Goal: Task Accomplishment & Management: Use online tool/utility

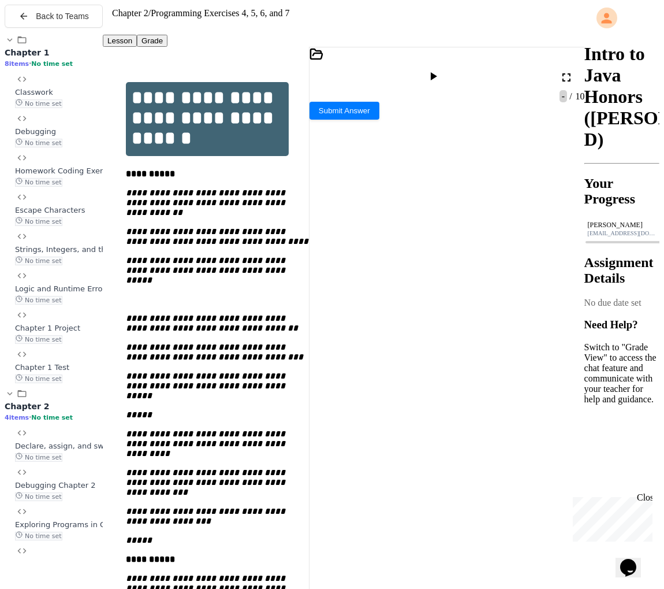
click at [443, 69] on div at bounding box center [434, 77] width 17 height 16
click at [327, 75] on div at bounding box center [448, 69] width 276 height 44
click at [326, 72] on div at bounding box center [448, 69] width 276 height 44
click at [323, 61] on icon at bounding box center [317, 54] width 14 height 14
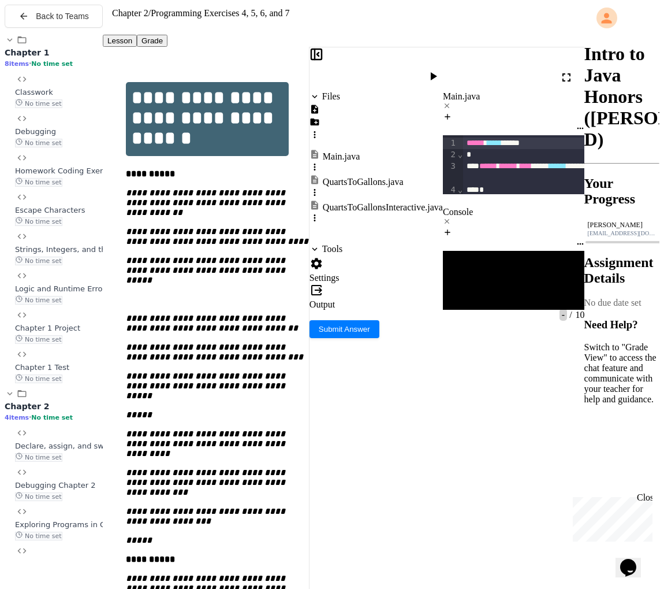
click at [363, 202] on div "QuartsToGallonsInteractive.java" at bounding box center [383, 207] width 120 height 10
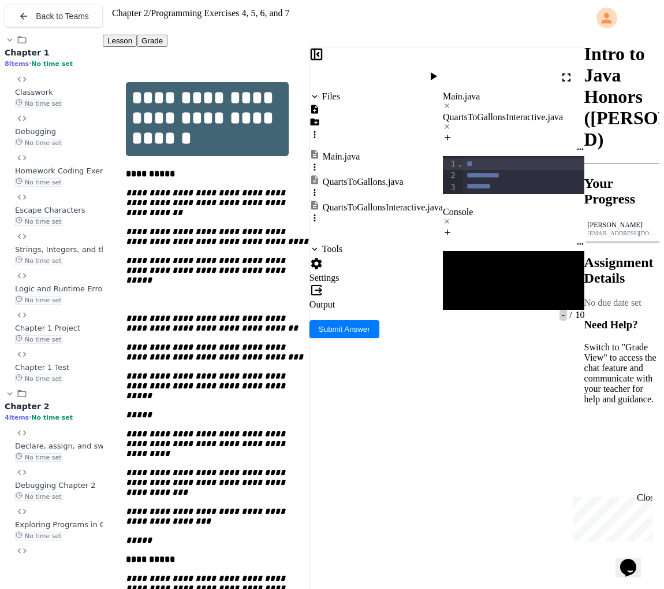
click at [315, 59] on icon at bounding box center [315, 54] width 0 height 10
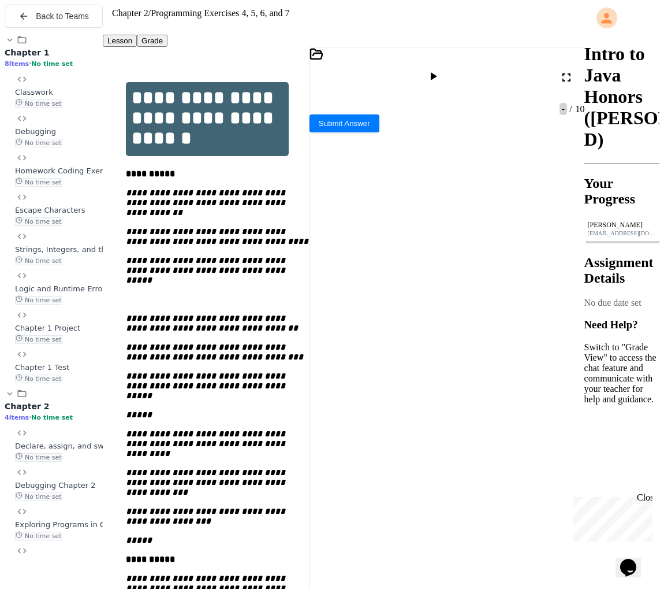
scroll to position [436, 0]
click at [440, 69] on icon at bounding box center [433, 76] width 14 height 14
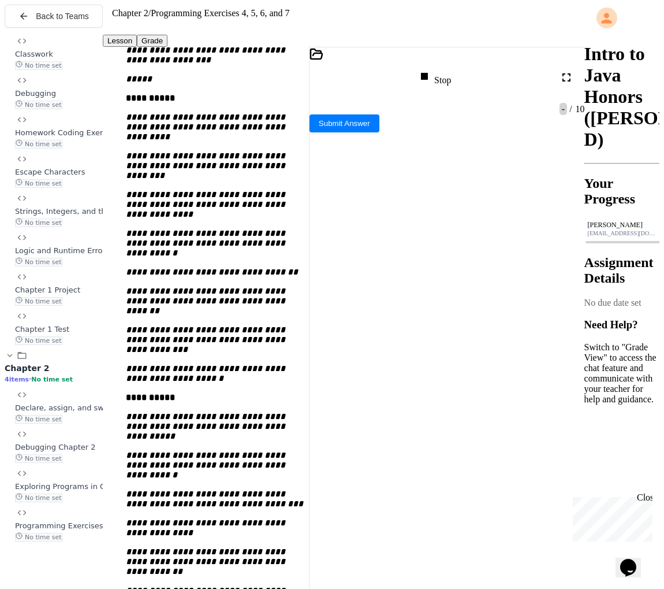
scroll to position [463, 0]
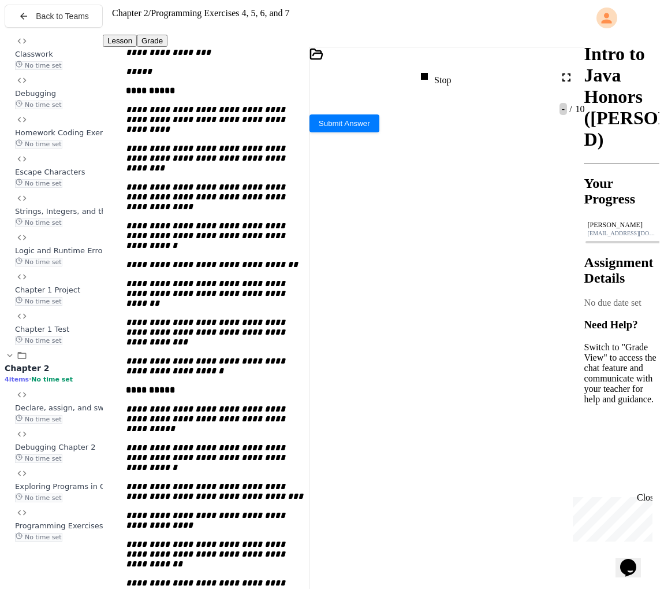
click at [439, 73] on div "Stop" at bounding box center [435, 77] width 34 height 16
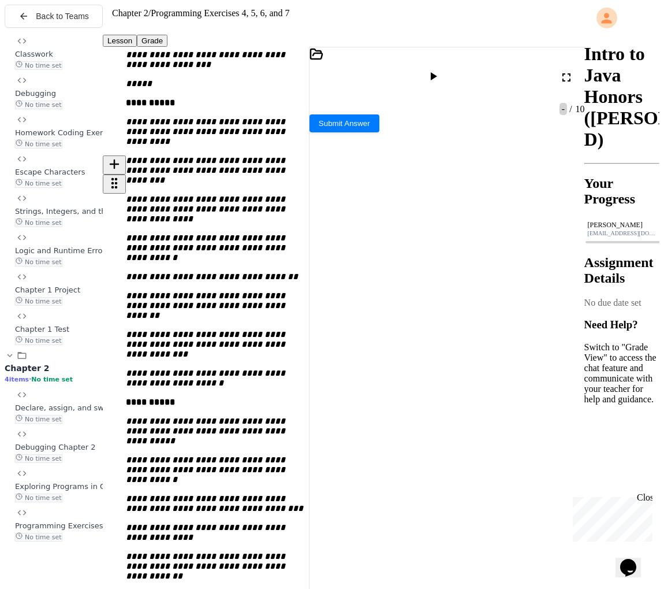
scroll to position [456, 0]
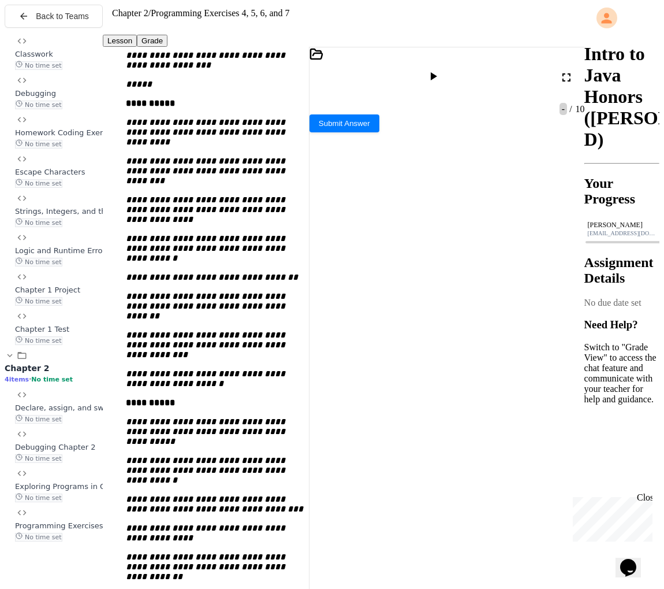
click at [323, 59] on div at bounding box center [448, 69] width 276 height 44
click at [323, 61] on icon at bounding box center [317, 54] width 14 height 14
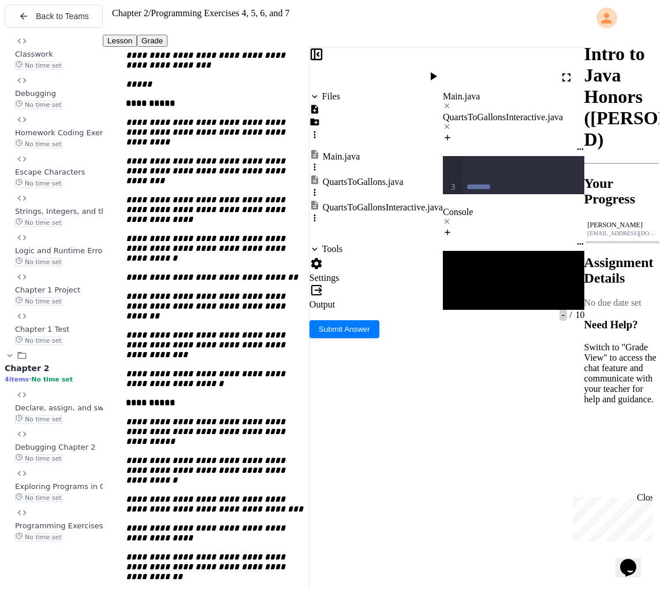
scroll to position [682, 0]
click at [374, 104] on div at bounding box center [376, 123] width 133 height 38
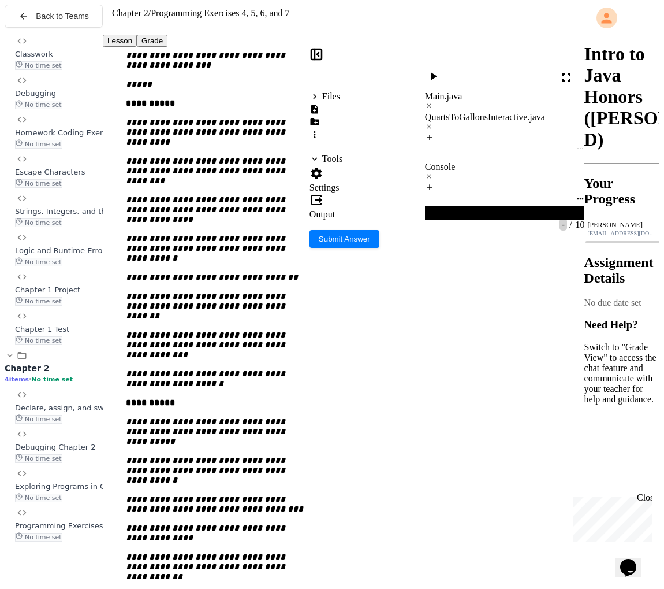
click at [318, 105] on icon at bounding box center [314, 109] width 7 height 9
click at [321, 98] on div "Files" at bounding box center [326, 116] width 33 height 51
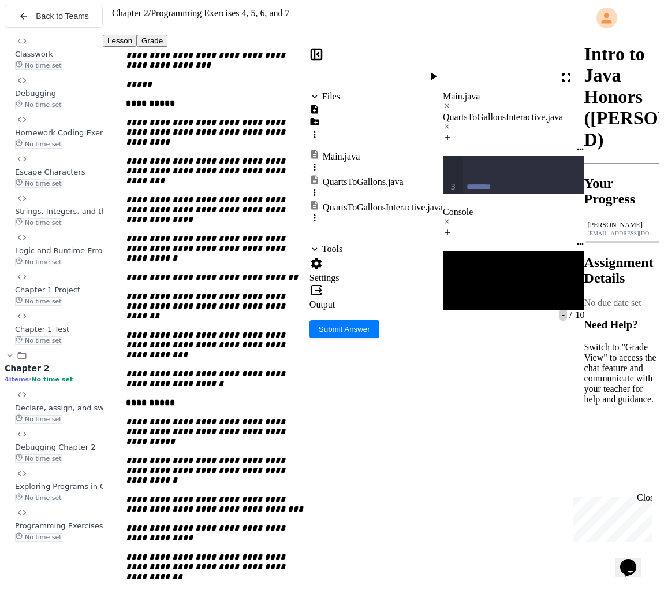
click at [377, 310] on div "Files Main.java QuartsToGallons.java QuartsToGallonsInteractive.java Tools Sett…" at bounding box center [376, 200] width 133 height 218
click at [452, 438] on textarea "Terminal input" at bounding box center [447, 445] width 9 height 14
click at [393, 310] on div "Files Main.java QuartsToGallons.java QuartsToGallonsInteractive.java Tools Sett…" at bounding box center [376, 200] width 133 height 218
click at [442, 69] on div at bounding box center [434, 77] width 17 height 16
click at [450, 486] on div ">>" at bounding box center [513, 491] width 140 height 10
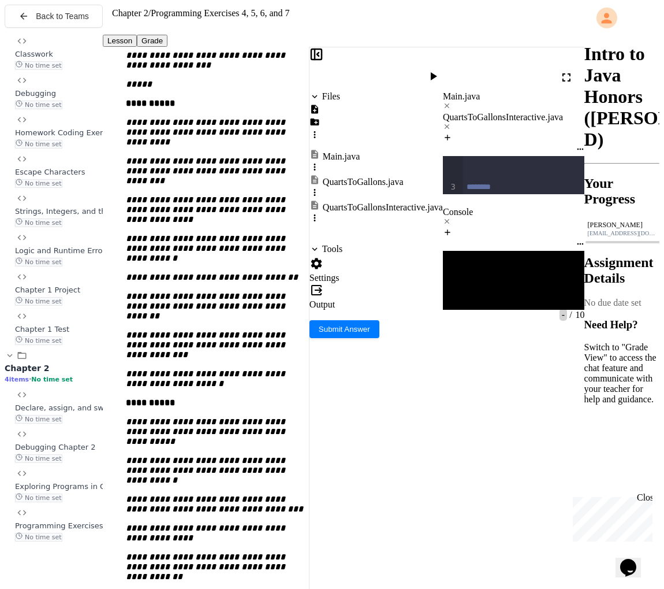
scroll to position [673, 0]
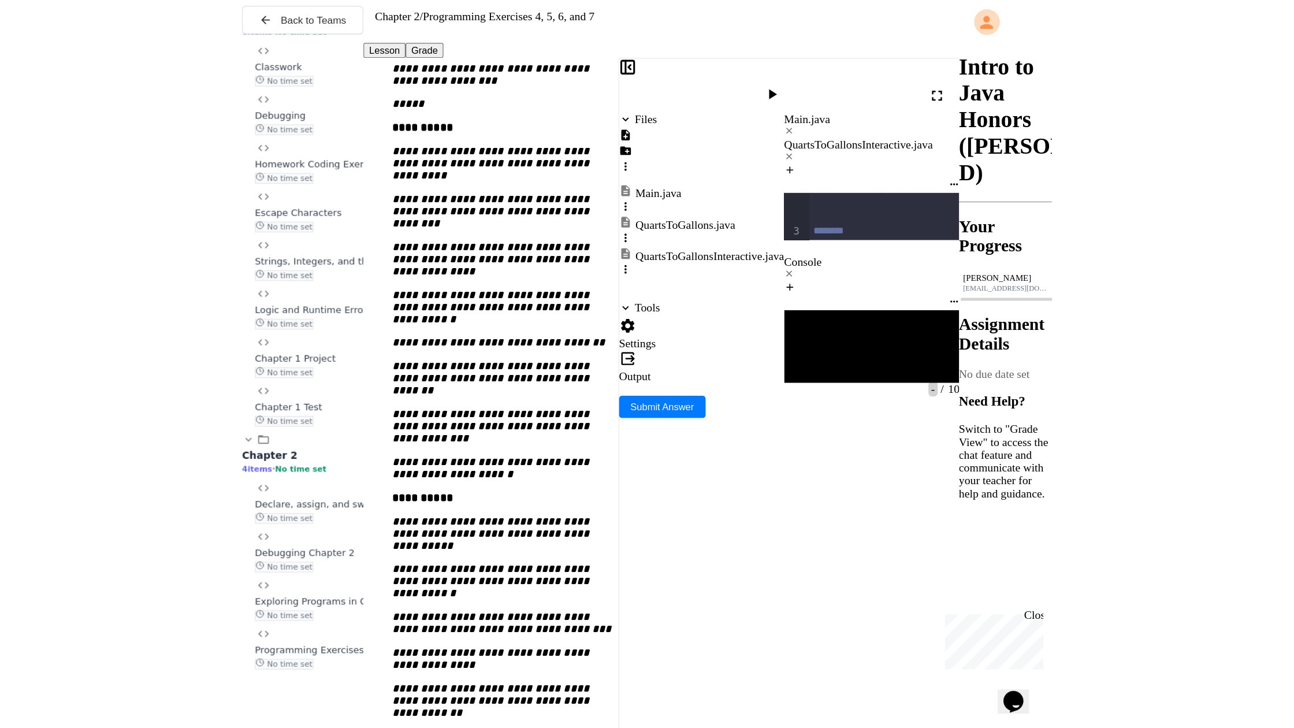
scroll to position [674, 0]
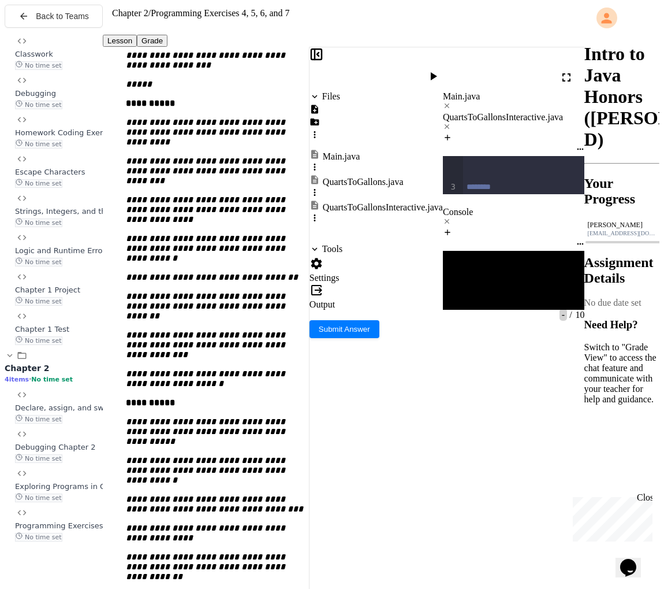
click at [441, 72] on div at bounding box center [434, 77] width 17 height 16
click at [448, 438] on textarea "Terminal input" at bounding box center [447, 445] width 9 height 14
click at [440, 69] on icon at bounding box center [433, 76] width 14 height 14
click at [446, 438] on textarea "Terminal input" at bounding box center [447, 445] width 9 height 14
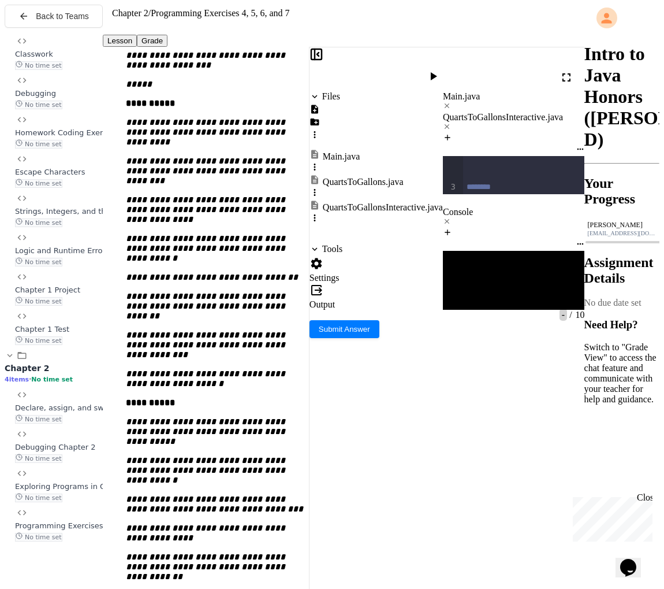
click at [573, 70] on icon at bounding box center [567, 77] width 14 height 14
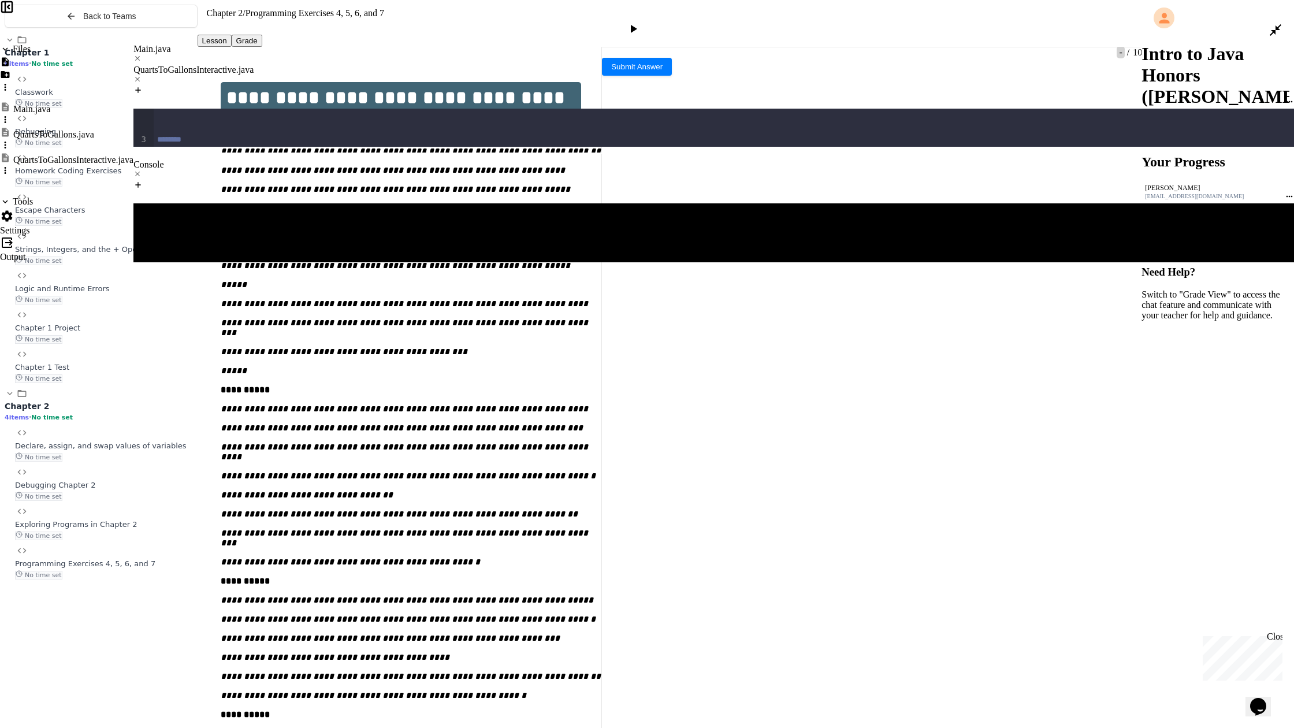
scroll to position [225, 0]
click at [375, 505] on span "**********" at bounding box center [327, 509] width 95 height 8
click at [642, 22] on div at bounding box center [634, 30] width 17 height 16
click at [142, 505] on textarea "Terminal input" at bounding box center [137, 512] width 9 height 14
click at [425, 505] on span "*" at bounding box center [423, 509] width 3 height 8
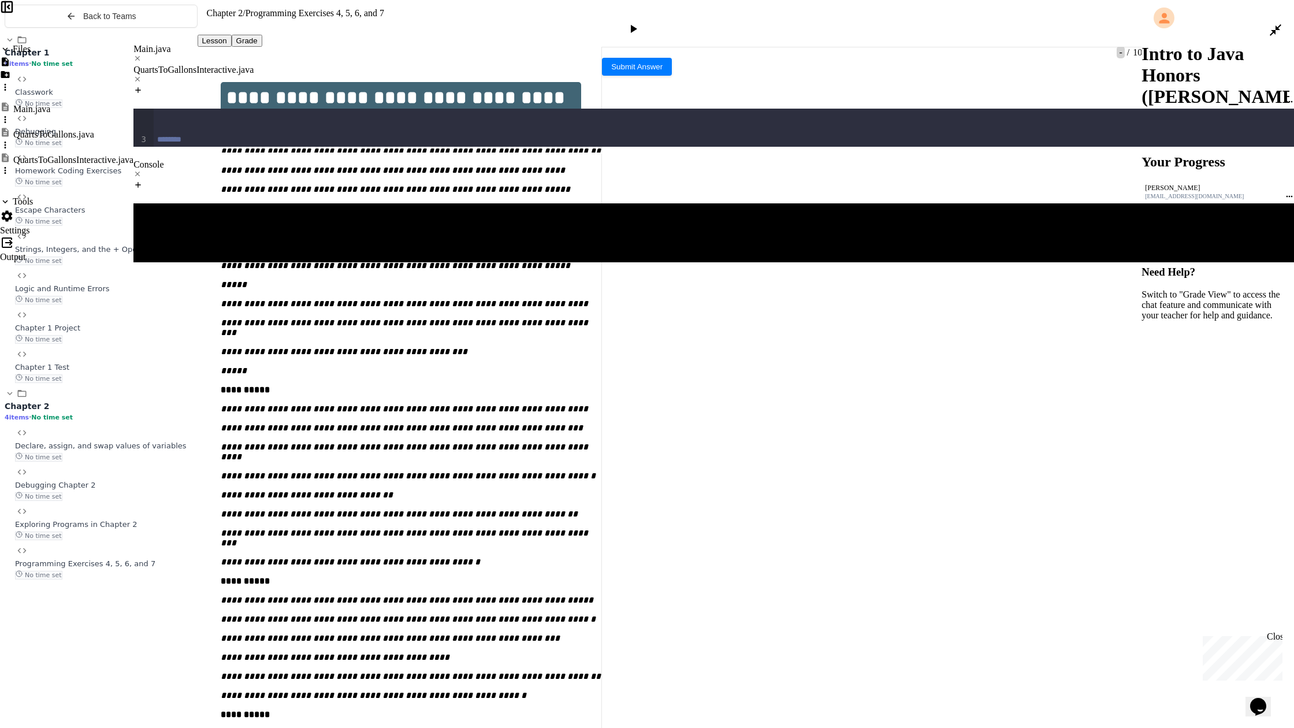
click at [640, 22] on icon at bounding box center [633, 29] width 14 height 14
click at [142, 505] on textarea "Terminal input" at bounding box center [137, 512] width 9 height 14
click at [471, 505] on span "**********" at bounding box center [450, 509] width 40 height 8
click at [643, 22] on div at bounding box center [634, 30] width 17 height 16
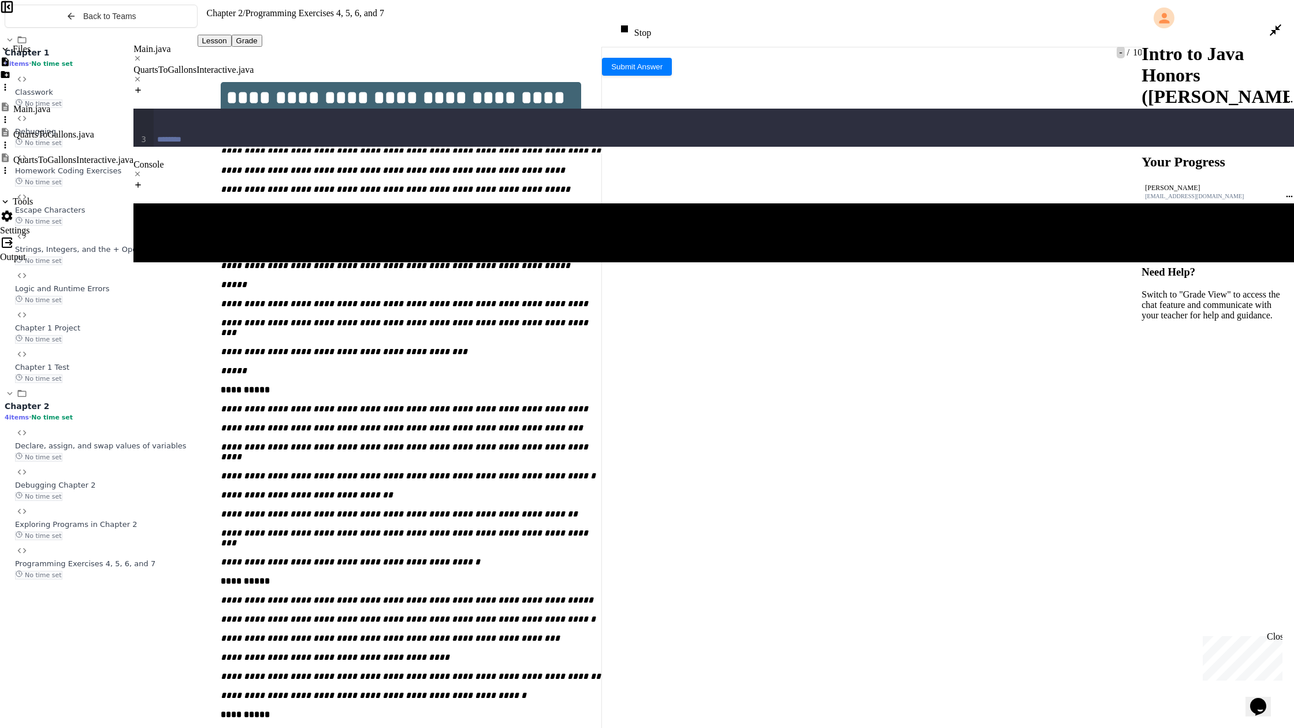
click at [142, 505] on textarea "Terminal input" at bounding box center [137, 512] width 9 height 14
click at [664, 232] on div "**********" at bounding box center [730, 370] width 1152 height 523
click at [477, 505] on span "*" at bounding box center [475, 509] width 3 height 8
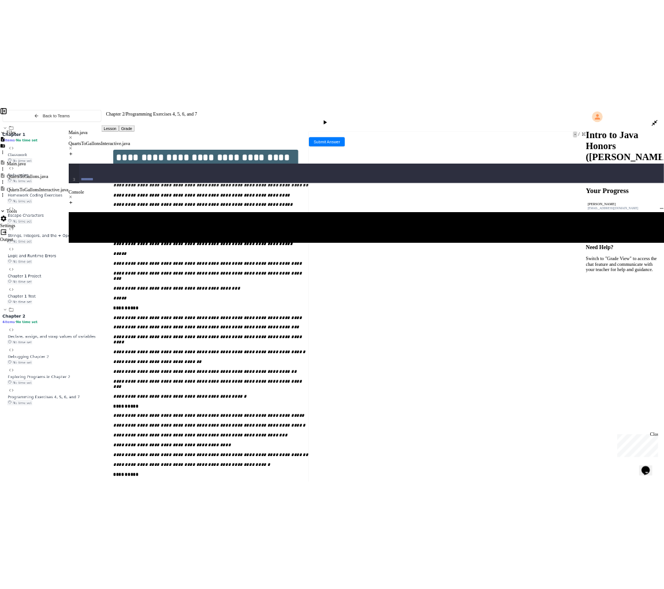
scroll to position [225, 0]
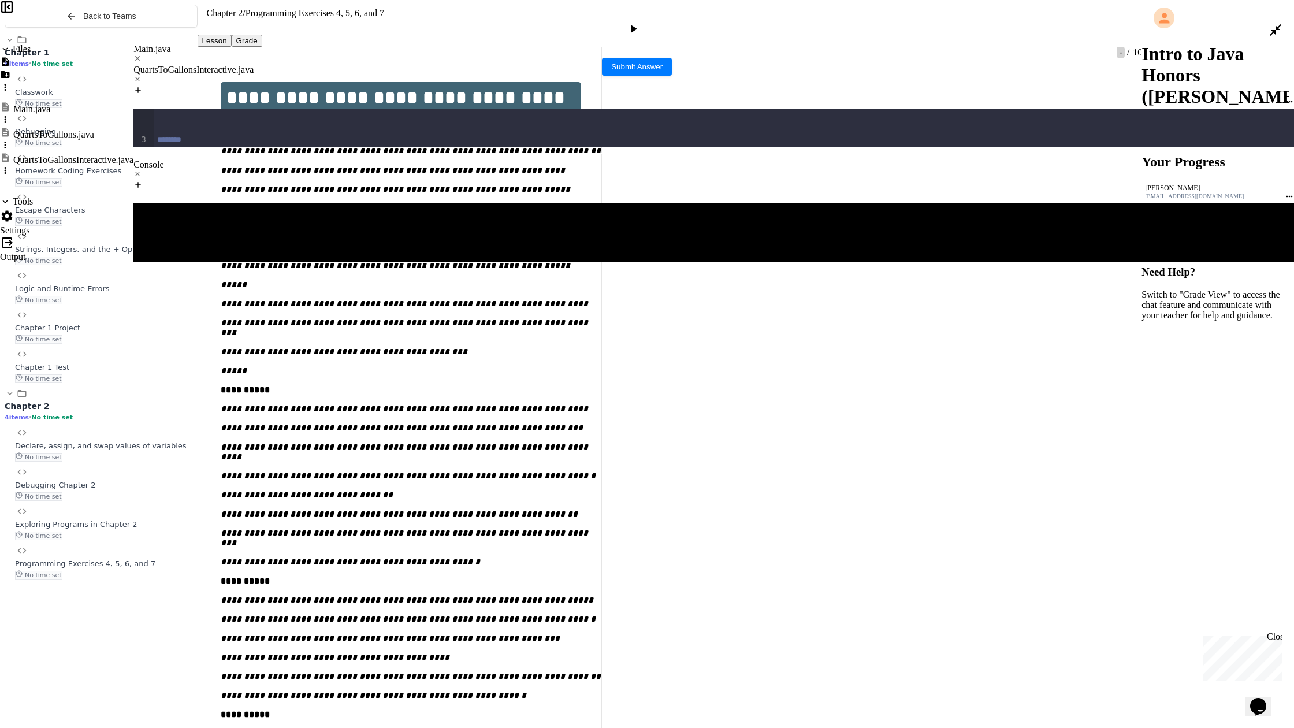
click at [572, 505] on span "**********" at bounding box center [546, 509] width 52 height 8
click at [643, 22] on div at bounding box center [634, 30] width 17 height 16
click at [142, 505] on textarea "Terminal input" at bounding box center [137, 512] width 9 height 14
click at [418, 405] on div "Console WWWWWWWWWWWWWWWWWWWWWWWWWWWWWWWW How many quarts of paint does the pain…" at bounding box center [713, 488] width 1160 height 658
click at [142, 505] on textarea "Terminal input" at bounding box center [137, 512] width 9 height 14
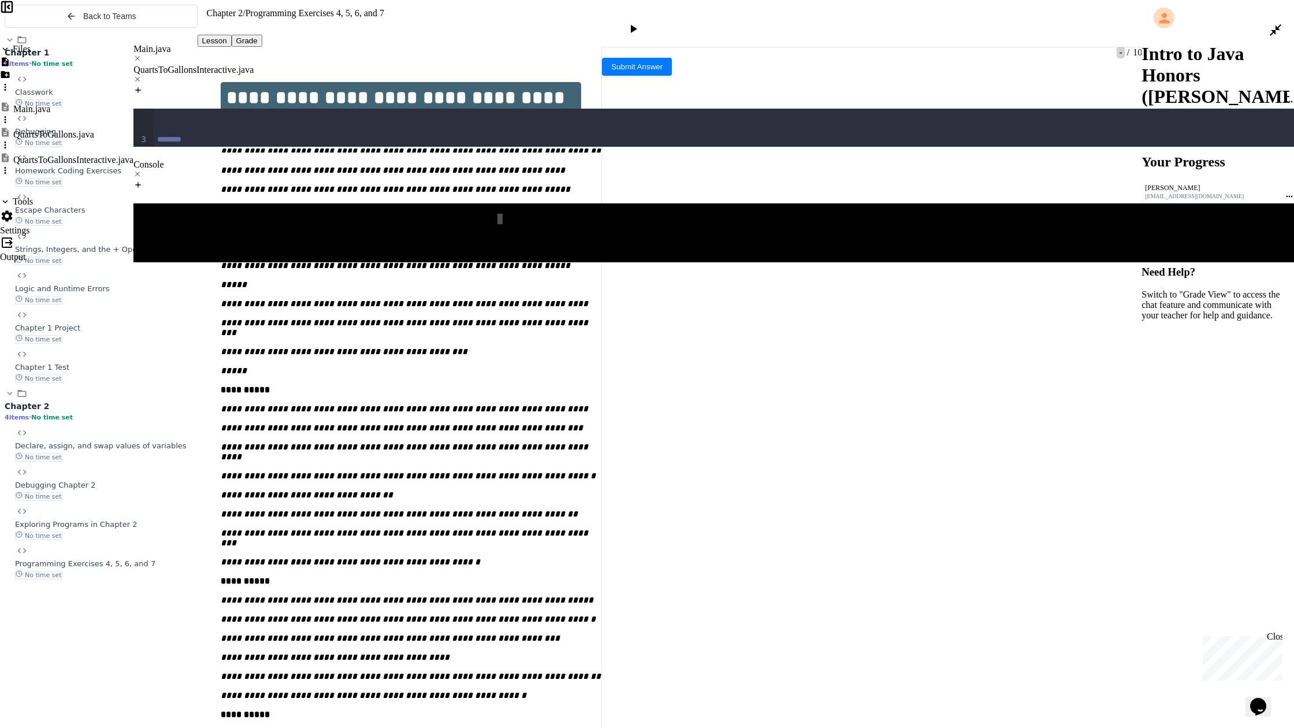
click at [142, 505] on textarea "Terminal input" at bounding box center [137, 512] width 9 height 14
drag, startPoint x: 644, startPoint y: 18, endPoint x: 627, endPoint y: 25, distance: 18.4
click at [639, 22] on div at bounding box center [634, 30] width 17 height 16
click at [142, 505] on textarea "Terminal input" at bounding box center [137, 512] width 9 height 14
click at [664, 23] on icon at bounding box center [1275, 30] width 14 height 14
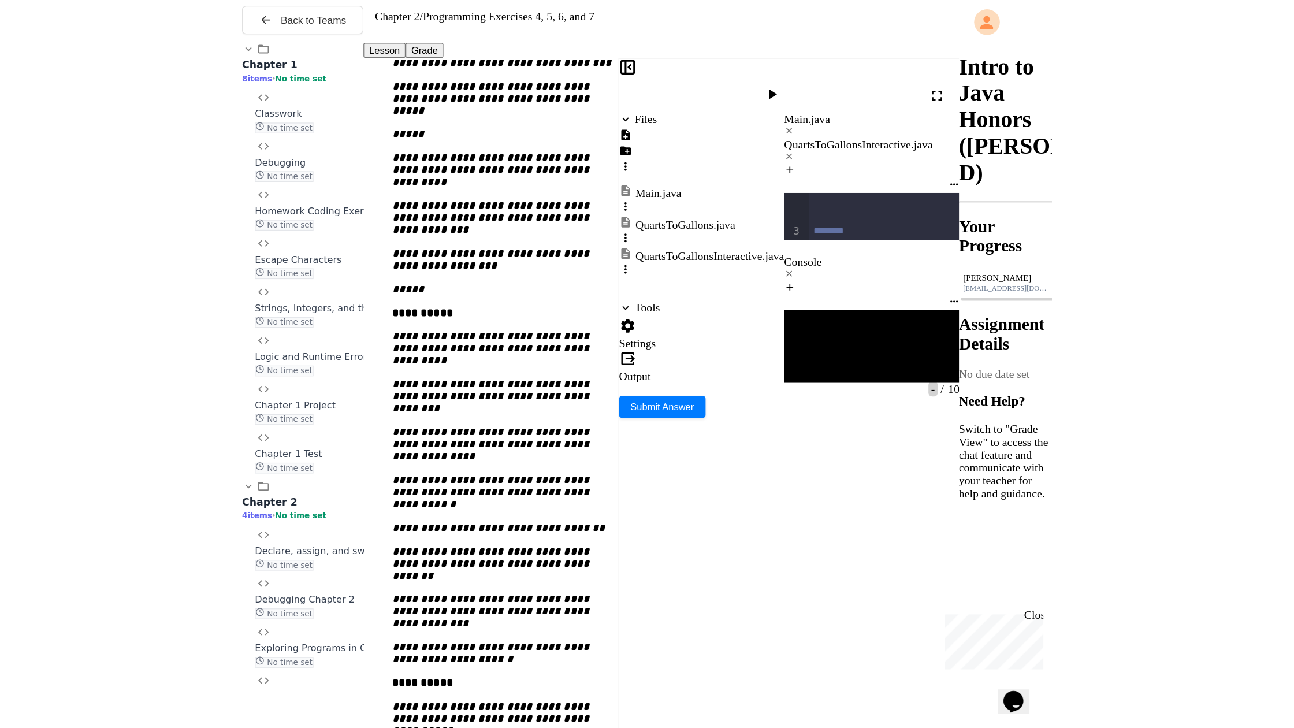
scroll to position [292, 0]
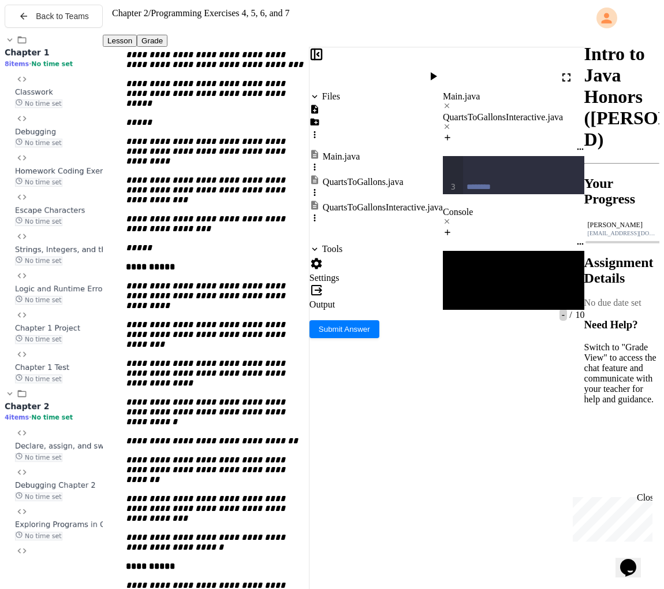
click at [320, 104] on icon at bounding box center [315, 109] width 10 height 10
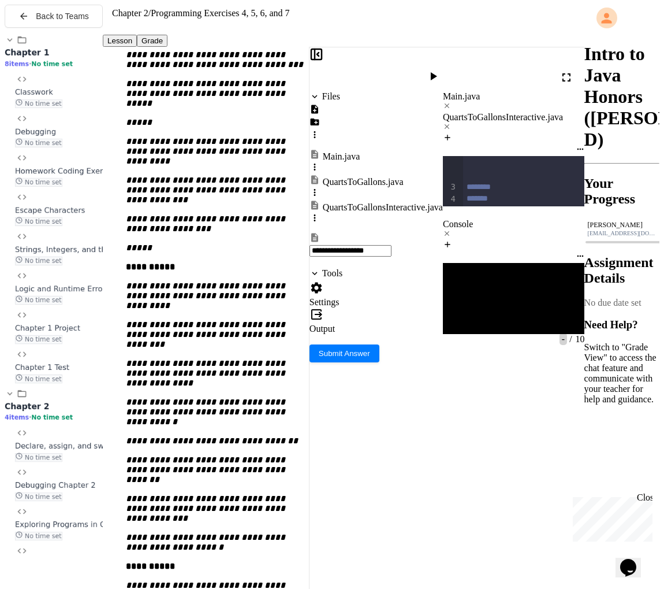
type input "**********"
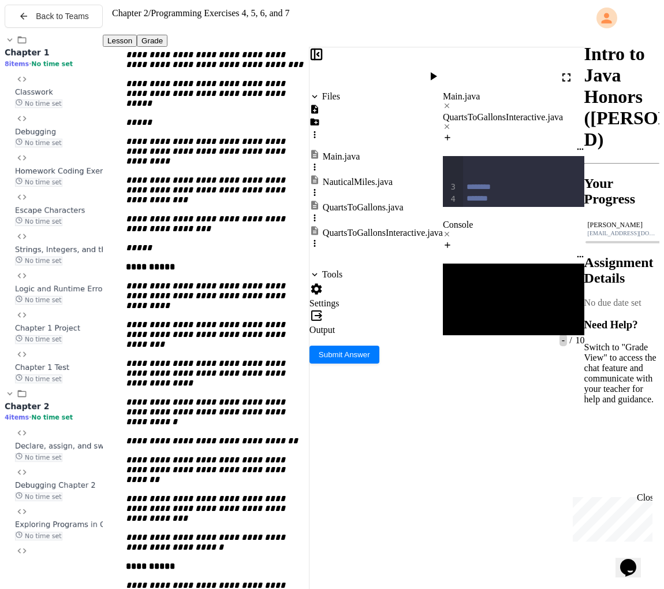
click at [372, 177] on div "NauticalMiles.java" at bounding box center [358, 182] width 70 height 10
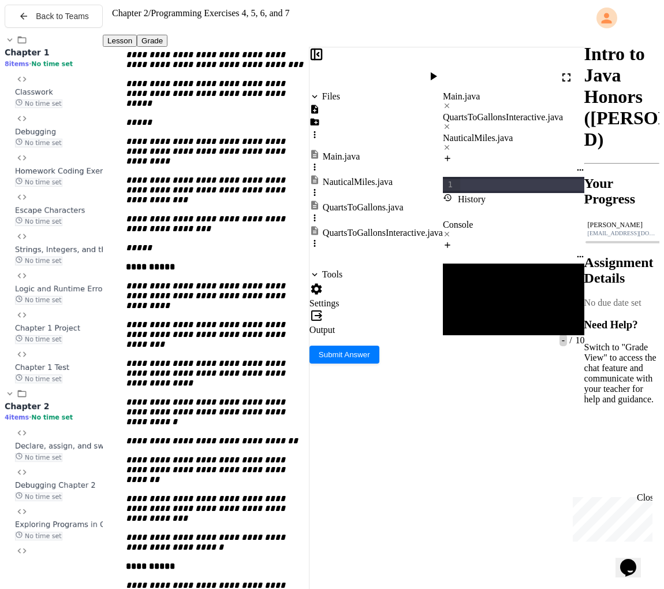
click at [478, 179] on div at bounding box center [522, 185] width 124 height 12
click at [503, 202] on div at bounding box center [529, 208] width 133 height 12
click at [571, 73] on icon at bounding box center [567, 77] width 8 height 8
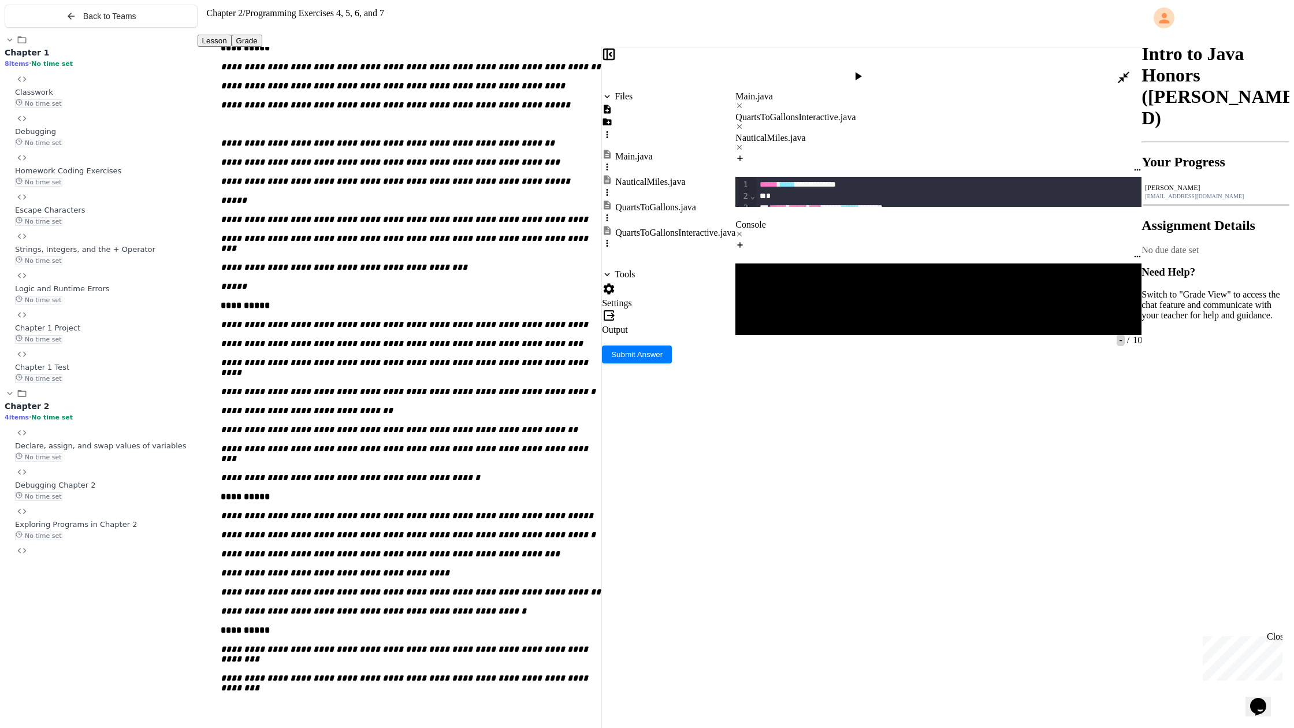
scroll to position [0, 0]
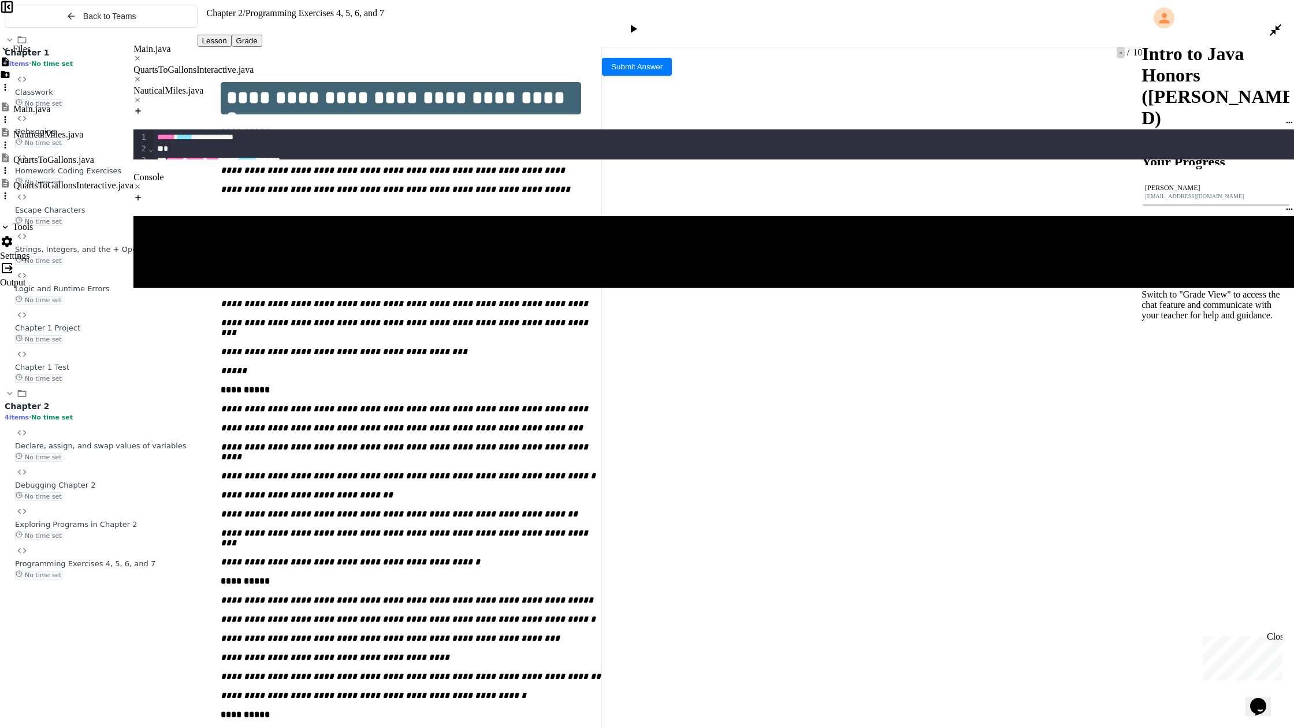
click at [643, 22] on div at bounding box center [634, 30] width 17 height 16
click at [142, 518] on textarea "Terminal input" at bounding box center [137, 525] width 9 height 14
click at [133, 44] on div "Main.java" at bounding box center [713, 49] width 1160 height 10
click at [180, 189] on div "**********" at bounding box center [730, 195] width 1152 height 12
click at [636, 18] on div at bounding box center [634, 30] width 28 height 28
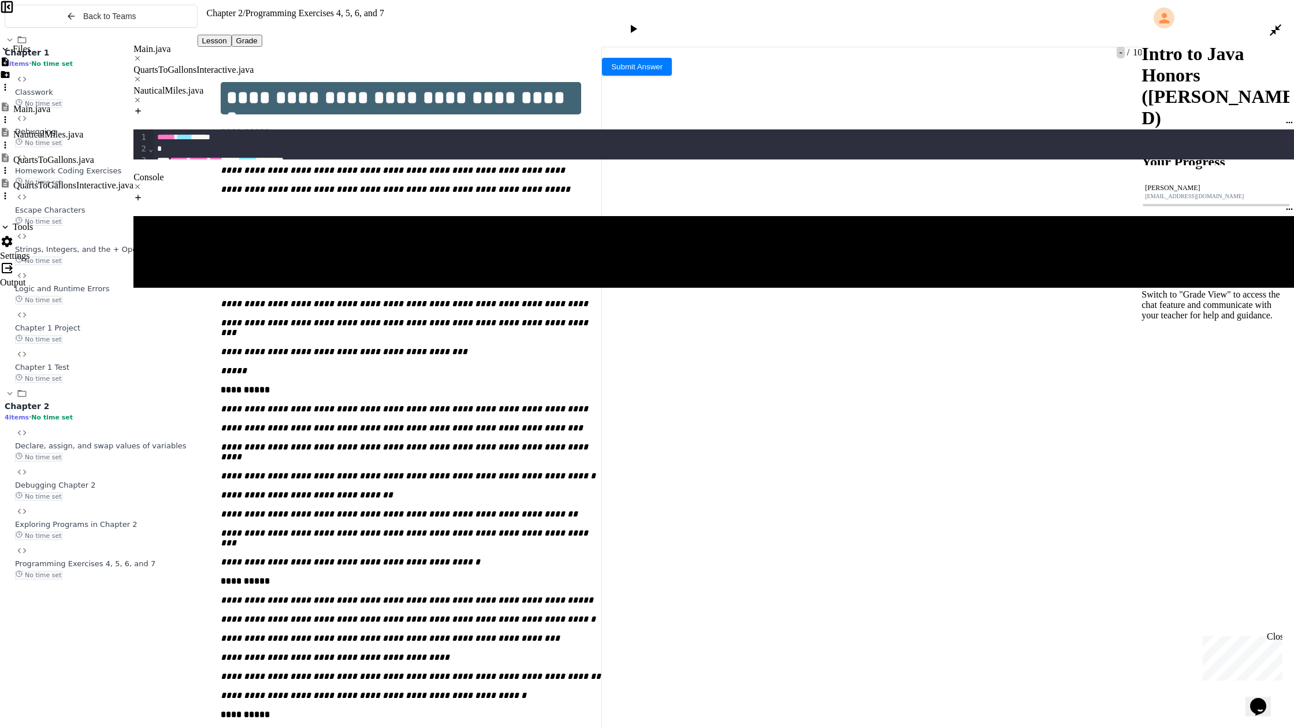
click at [640, 22] on icon at bounding box center [633, 29] width 14 height 14
click at [289, 65] on div "QuartsToGallonsInteractive.java" at bounding box center [713, 70] width 1160 height 10
click at [409, 85] on div "NauticalMiles.java" at bounding box center [713, 90] width 1160 height 10
click at [295, 132] on div "**********" at bounding box center [730, 138] width 1152 height 12
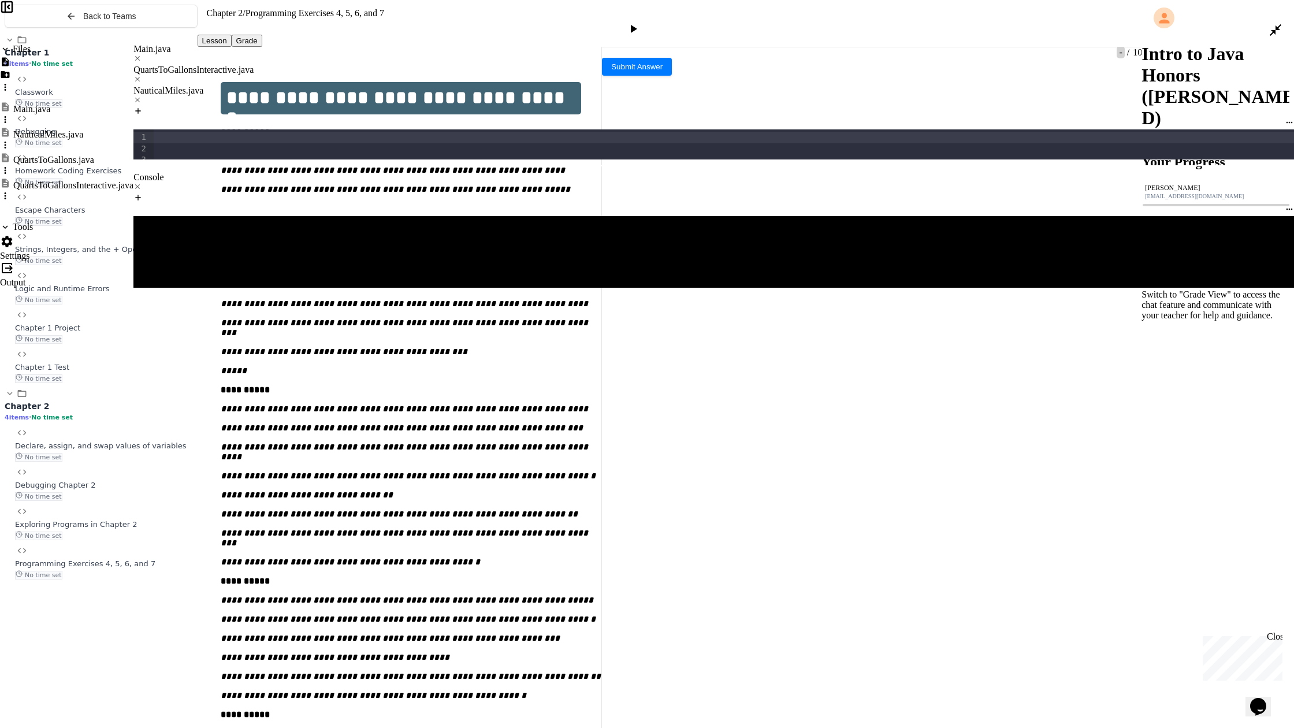
click at [187, 132] on div "To enrich screen reader interactions, please activate Accessibility in Grammarl…" at bounding box center [730, 138] width 1152 height 12
click at [239, 65] on div "QuartsToGallonsInteractive.java" at bounding box center [713, 70] width 1160 height 10
click at [396, 85] on div "NauticalMiles.java" at bounding box center [713, 90] width 1160 height 10
click at [257, 143] on div "To enrich screen reader interactions, please activate Accessibility in Grammarl…" at bounding box center [730, 149] width 1152 height 12
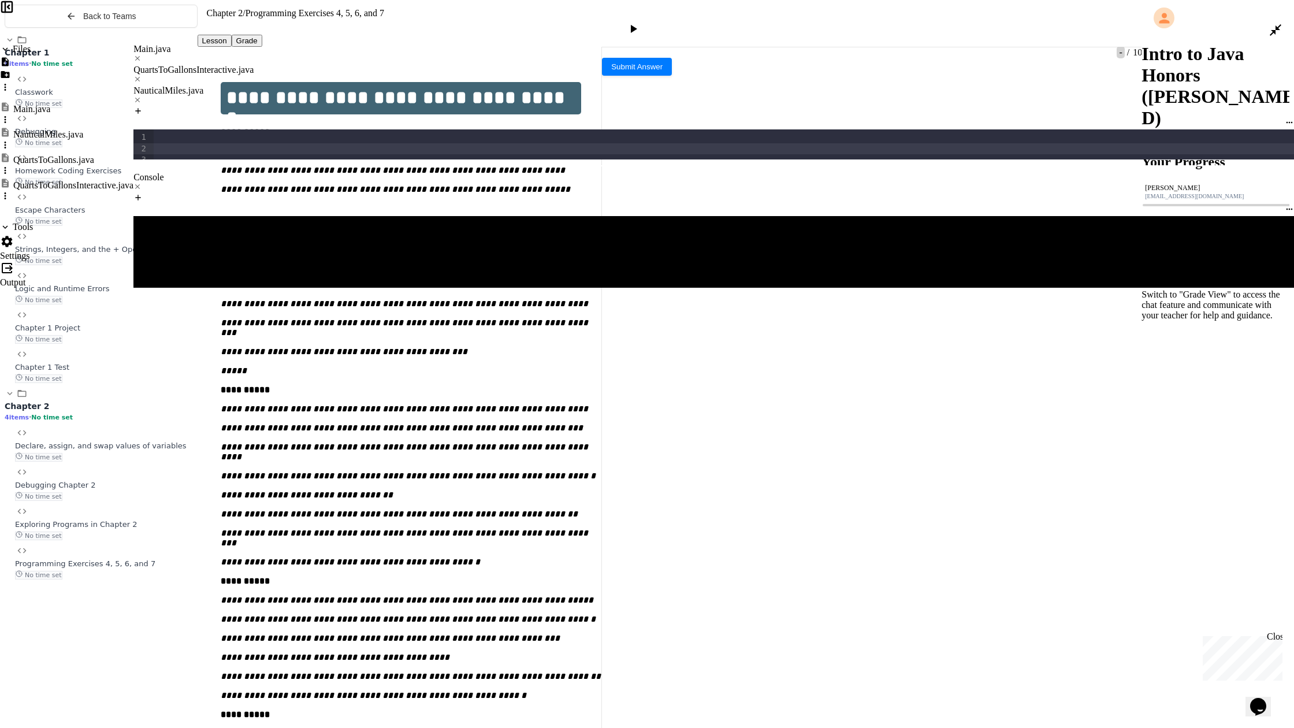
click at [240, 132] on div "To enrich screen reader interactions, please activate Accessibility in Grammarl…" at bounding box center [730, 138] width 1152 height 12
click at [220, 65] on div "QuartsToGallonsInteractive.java" at bounding box center [713, 70] width 1160 height 10
click at [375, 85] on div "NauticalMiles.java" at bounding box center [713, 90] width 1160 height 10
click at [154, 155] on div "To enrich screen reader interactions, please activate Accessibility in Grammarl…" at bounding box center [730, 161] width 1152 height 12
click at [228, 65] on div "QuartsToGallonsInteractive.java" at bounding box center [713, 70] width 1160 height 10
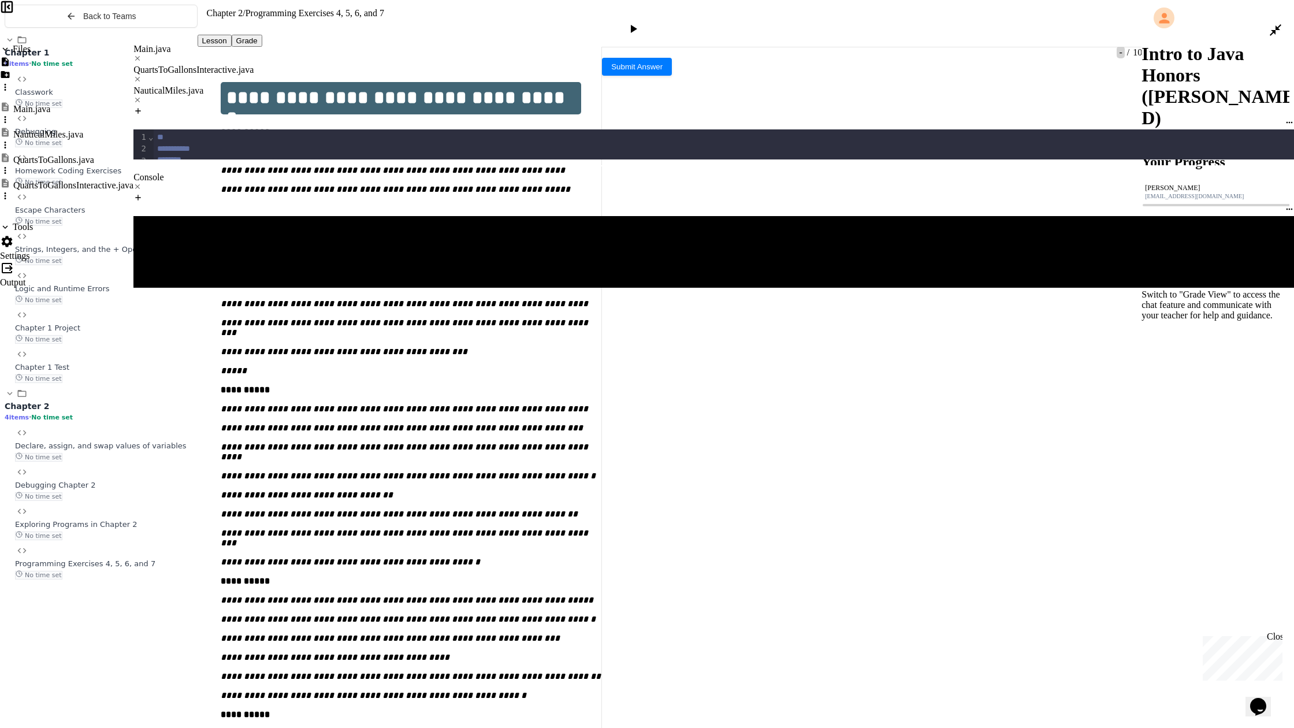
click at [401, 85] on div "NauticalMiles.java" at bounding box center [713, 90] width 1160 height 10
click at [664, 24] on icon at bounding box center [1276, 30] width 12 height 12
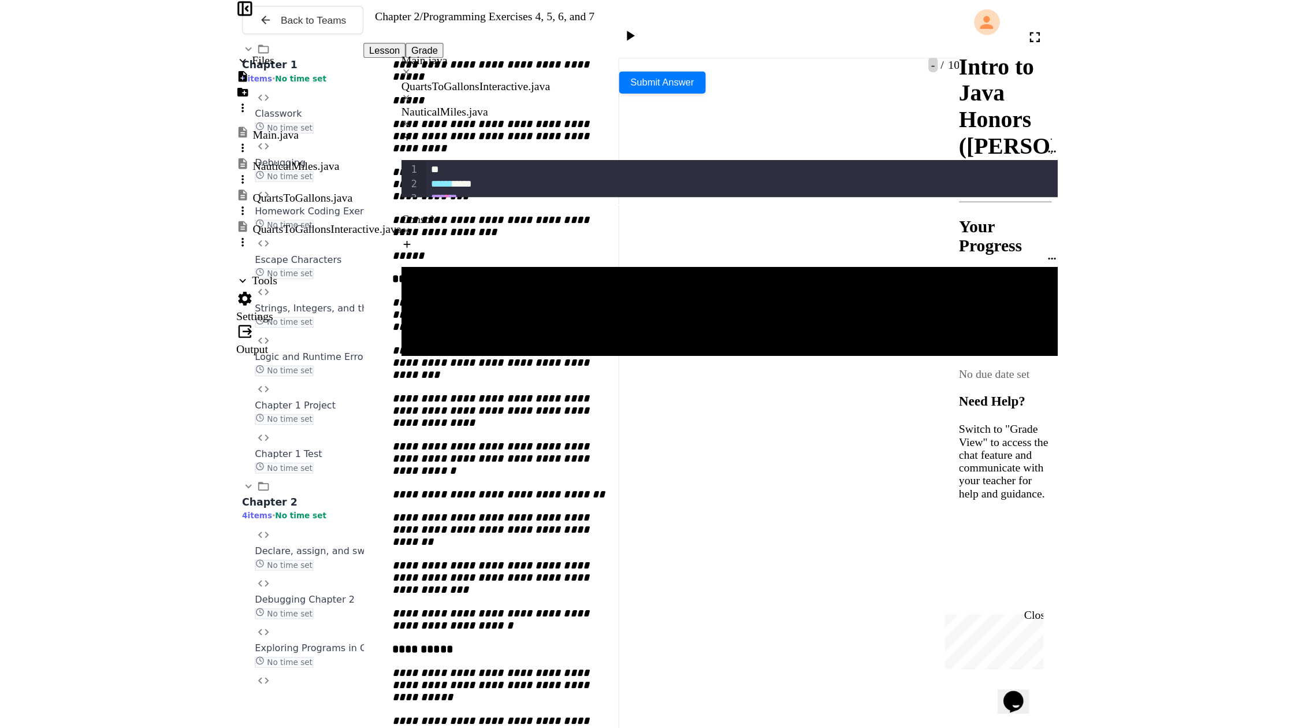
scroll to position [337, 0]
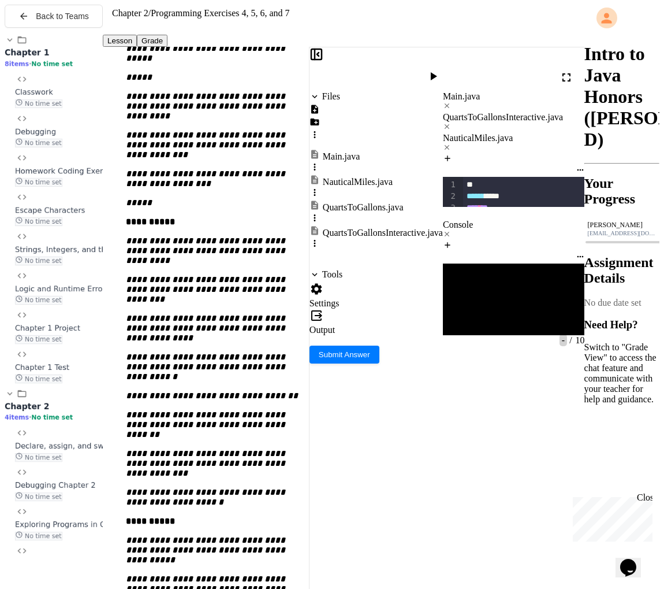
click at [468, 226] on div "To enrich screen reader interactions, please activate Accessibility in Grammarl…" at bounding box center [529, 232] width 133 height 12
click at [568, 71] on icon at bounding box center [567, 77] width 14 height 14
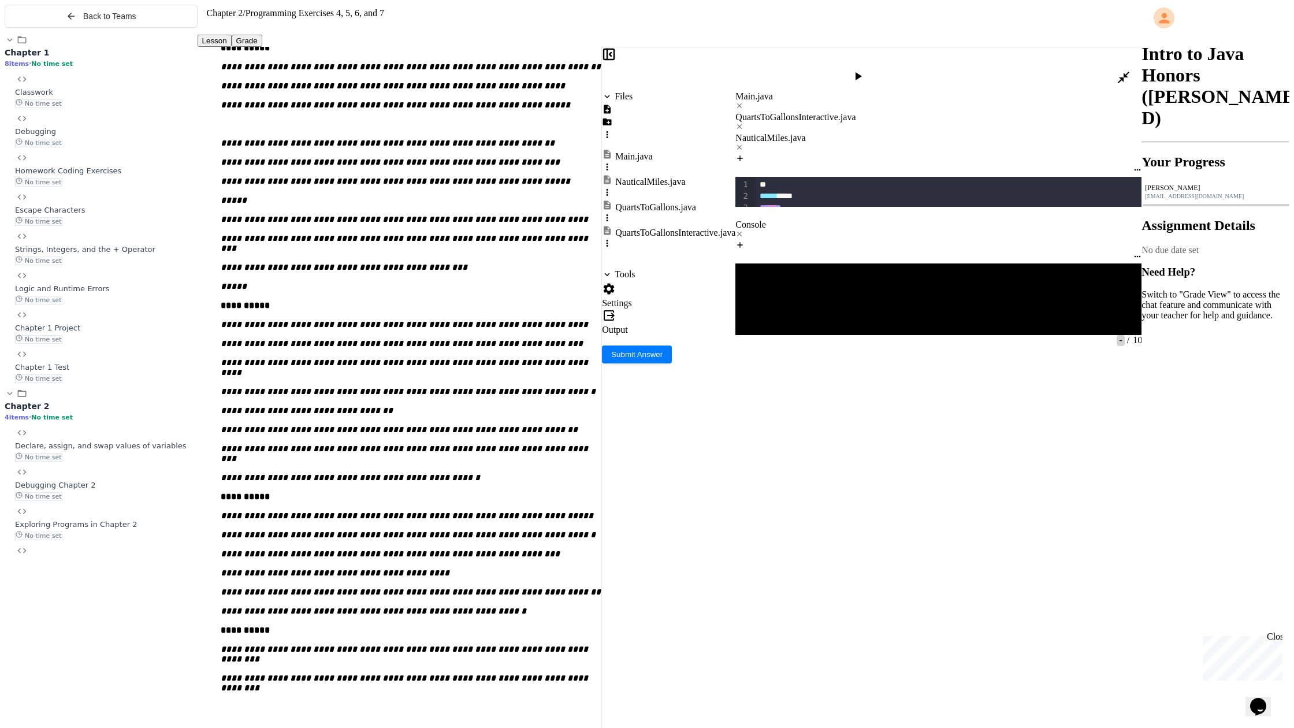
scroll to position [0, 0]
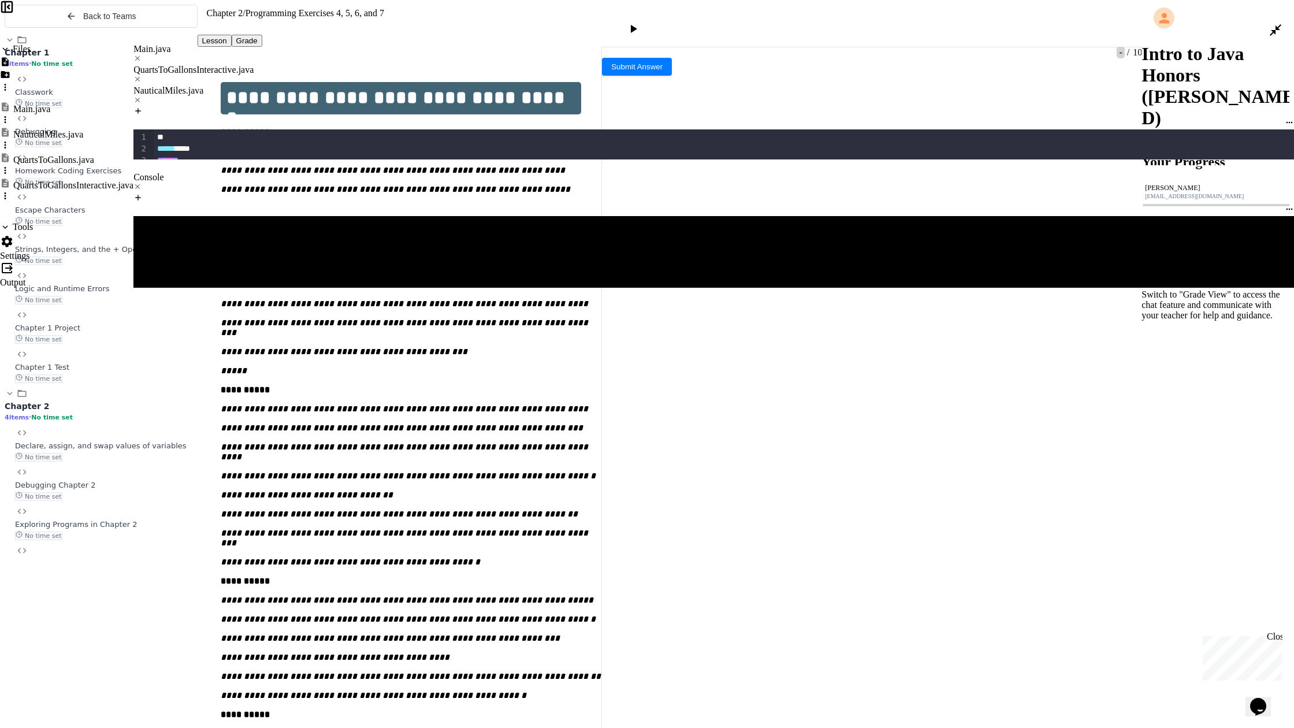
click at [285, 65] on div "QuartsToGallonsInteractive.java" at bounding box center [713, 70] width 1160 height 10
click at [405, 85] on div "NauticalMiles.java" at bounding box center [713, 90] width 1160 height 10
click at [349, 178] on div "**** ******* **** ****** * **** **" at bounding box center [730, 184] width 1152 height 12
click at [154, 190] on div "To enrich screen reader interactions, please activate Accessibility in Grammarl…" at bounding box center [730, 196] width 1152 height 12
click at [249, 236] on div "To enrich screen reader interactions, please activate Accessibility in Grammarl…" at bounding box center [730, 242] width 1152 height 12
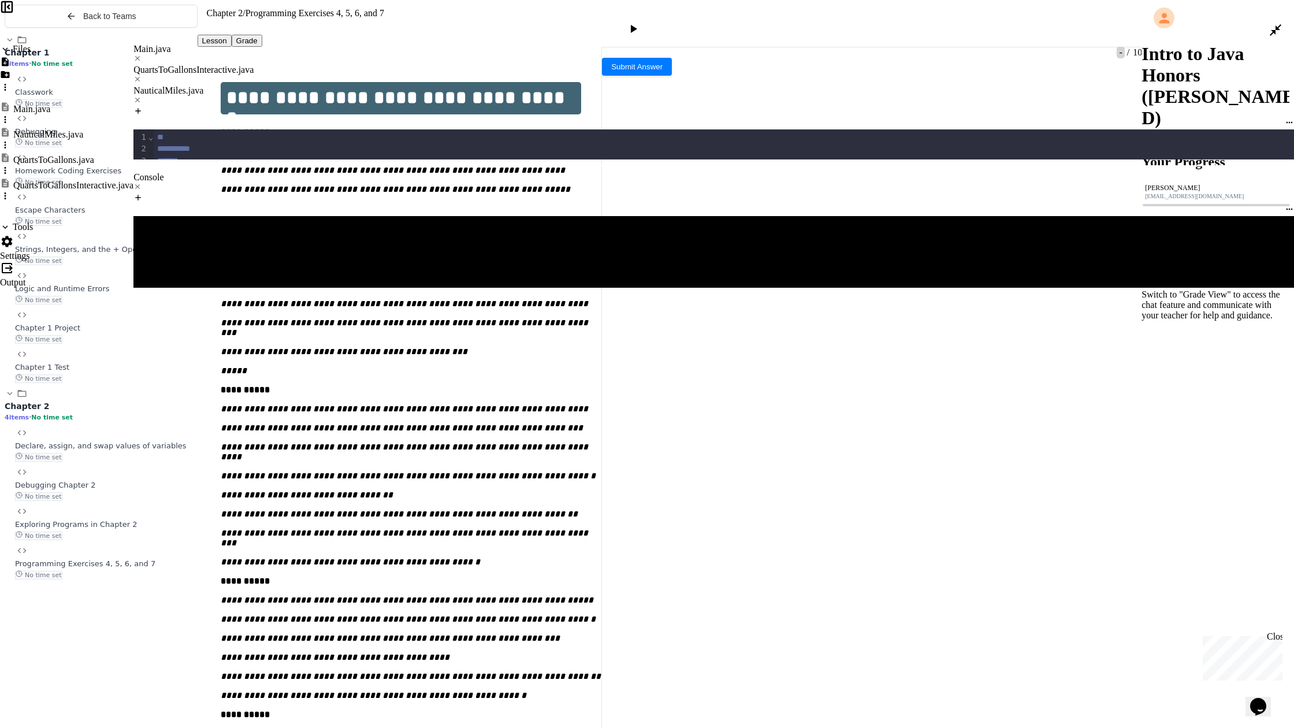
click at [214, 247] on div "To enrich screen reader interactions, please activate Accessibility in Grammarl…" at bounding box center [730, 253] width 1152 height 12
drag, startPoint x: 330, startPoint y: 205, endPoint x: 321, endPoint y: 201, distance: 10.6
click at [326, 282] on div "To enrich screen reader interactions, please activate Accessibility in Grammarl…" at bounding box center [730, 288] width 1152 height 12
click at [161, 191] on div "**" at bounding box center [730, 197] width 1152 height 12
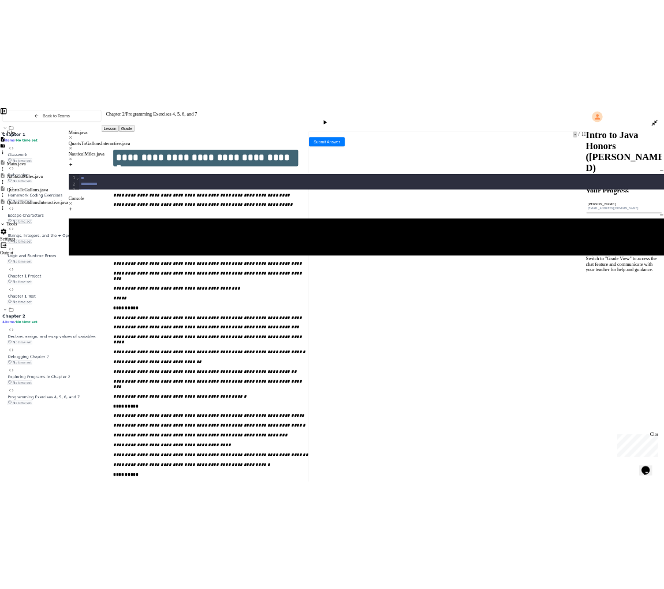
scroll to position [1, 0]
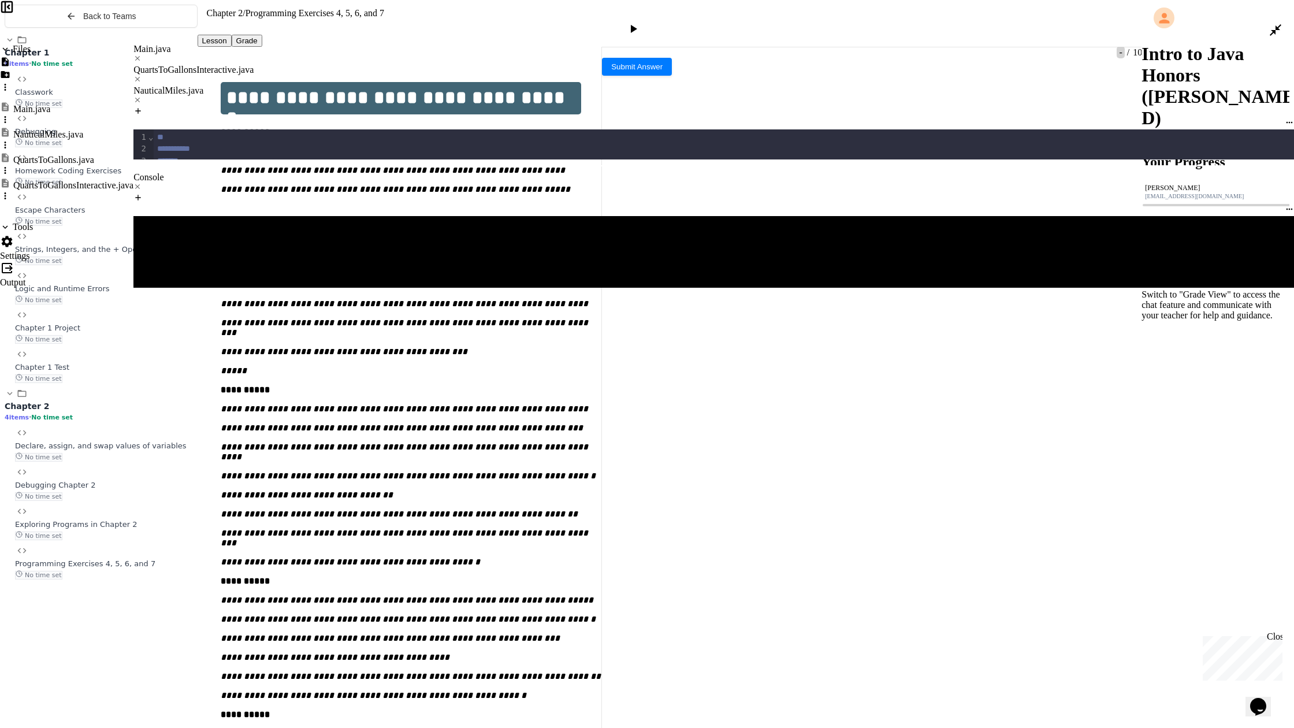
click at [664, 23] on icon at bounding box center [1275, 30] width 14 height 14
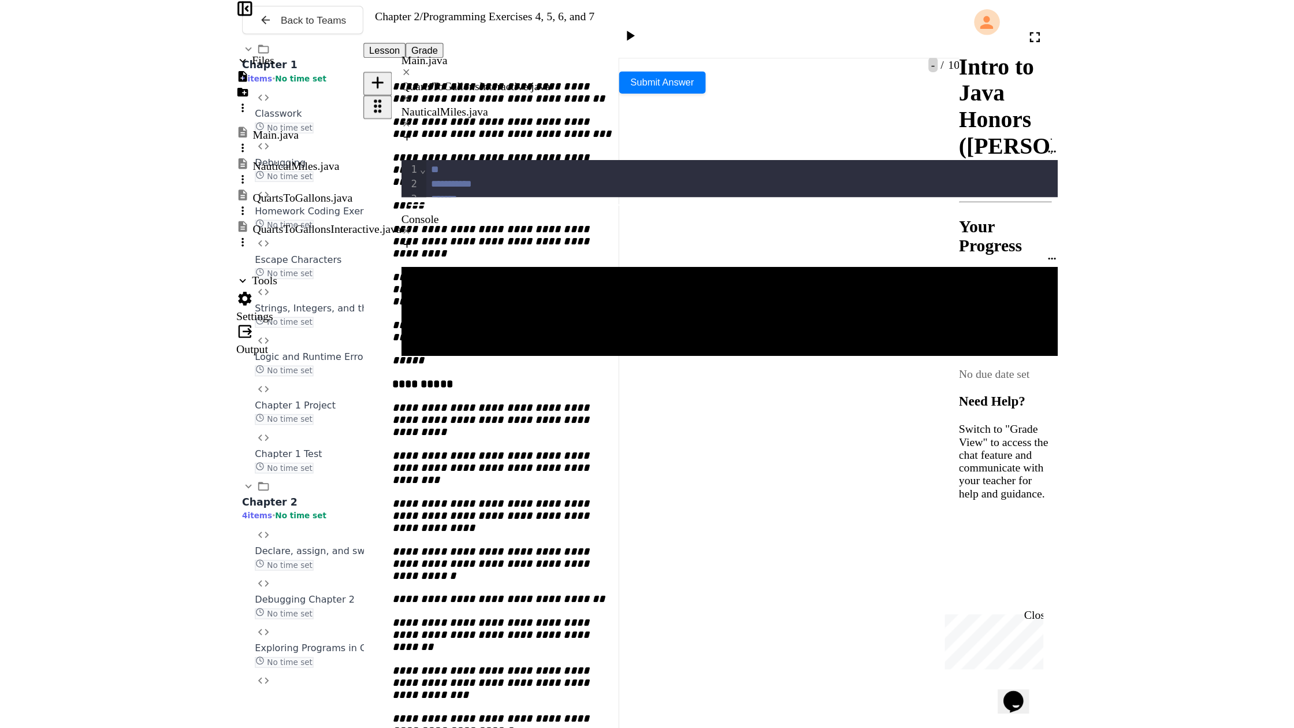
scroll to position [251, 0]
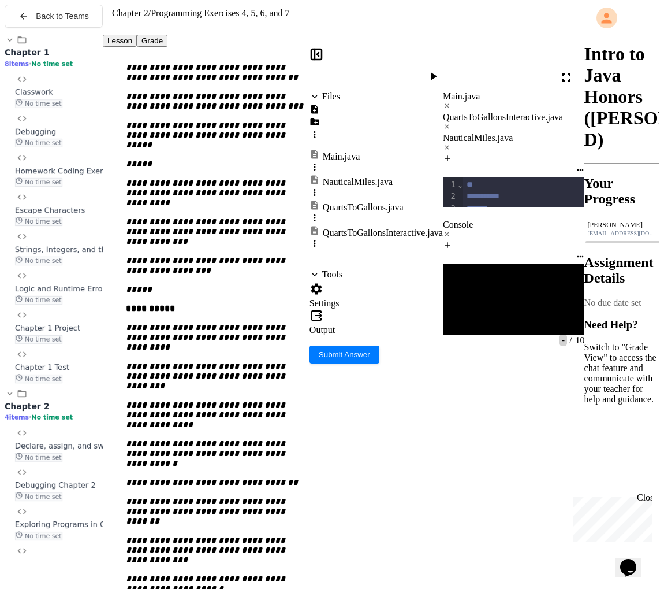
click at [573, 66] on div at bounding box center [572, 78] width 25 height 28
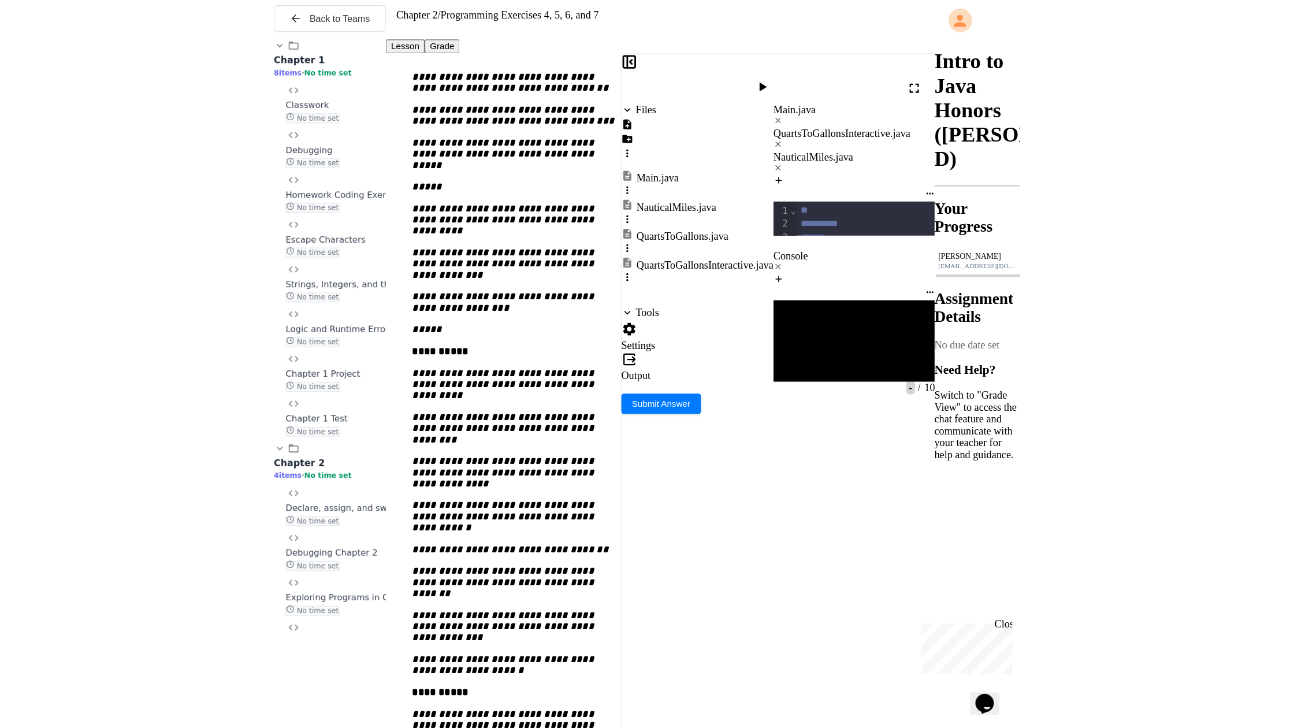
scroll to position [0, 0]
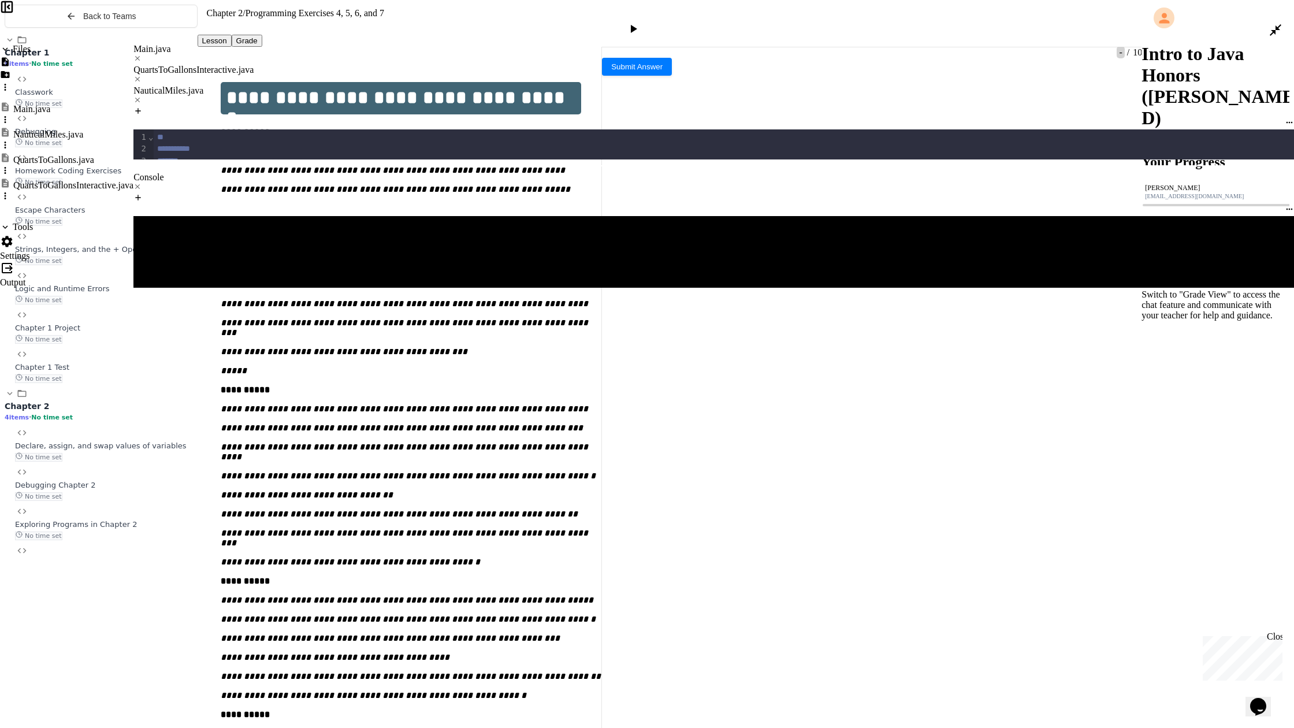
click at [292, 65] on div "QuartsToGallonsInteractive.java" at bounding box center [713, 70] width 1160 height 10
click at [393, 85] on div "NauticalMiles.java" at bounding box center [713, 90] width 1160 height 10
click at [154, 202] on div "To enrich screen reader interactions, please activate Accessibility in Grammarl…" at bounding box center [730, 208] width 1152 height 12
click at [243, 65] on div "QuartsToGallonsInteractive.java" at bounding box center [713, 70] width 1160 height 10
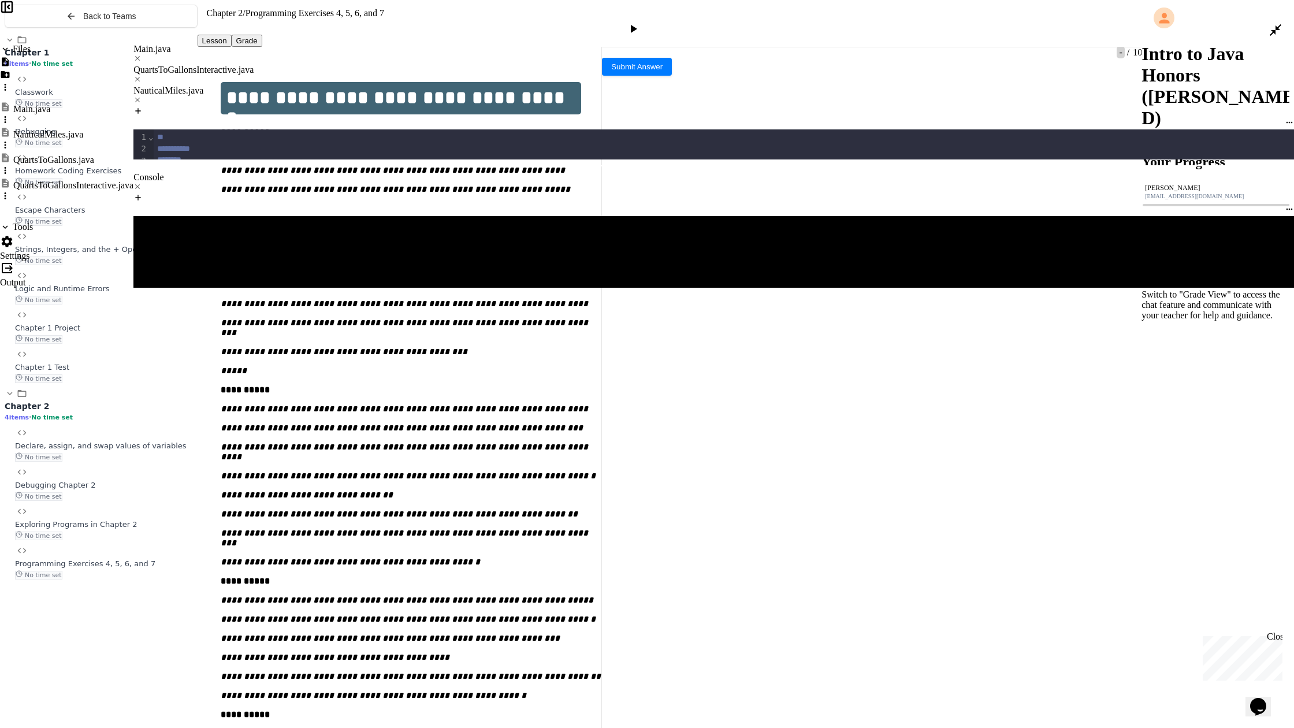
click at [386, 85] on div "NauticalMiles.java" at bounding box center [713, 90] width 1160 height 10
click at [189, 203] on span "**********" at bounding box center [189, 207] width 65 height 8
click at [250, 202] on div "**********" at bounding box center [730, 208] width 1152 height 12
click at [198, 237] on div "*" at bounding box center [730, 243] width 1152 height 12
click at [214, 65] on div "QuartsToGallonsInteractive.java" at bounding box center [713, 70] width 1160 height 10
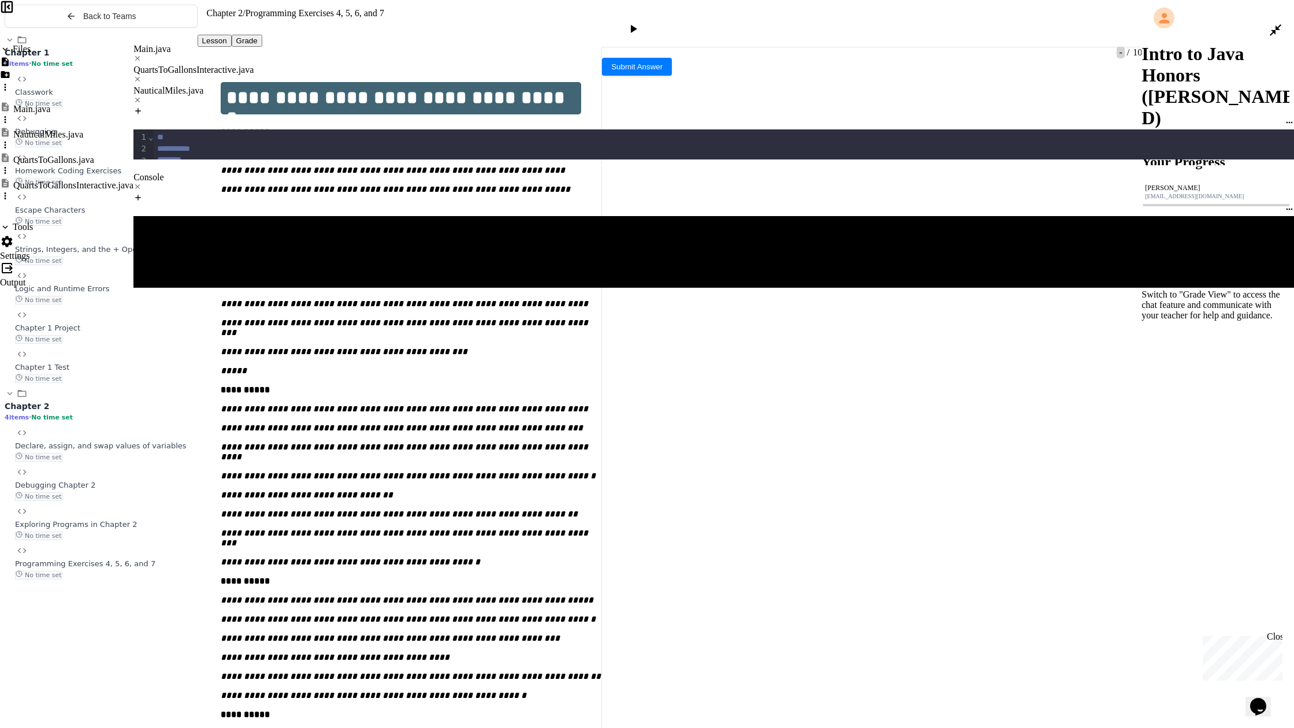
click at [63, 155] on div "QuartsToGallons.java" at bounding box center [53, 160] width 81 height 10
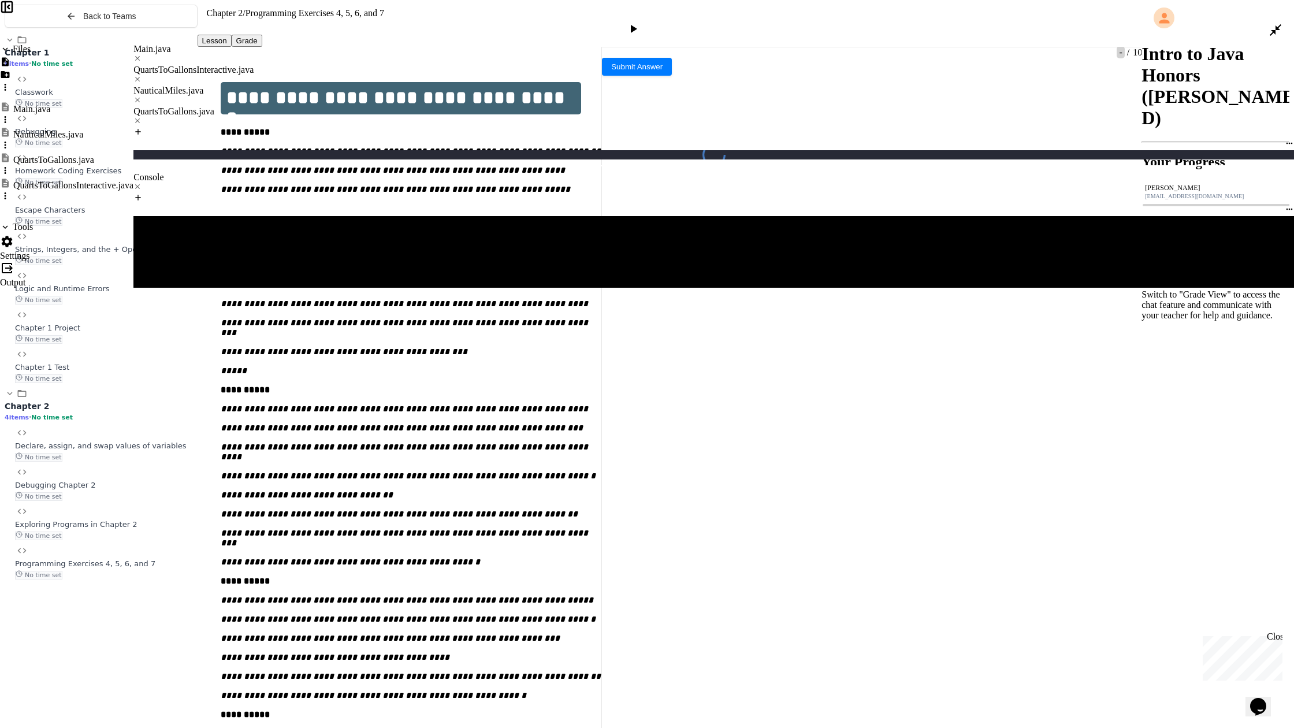
click at [63, 155] on div "QuartsToGallons.java" at bounding box center [53, 160] width 81 height 10
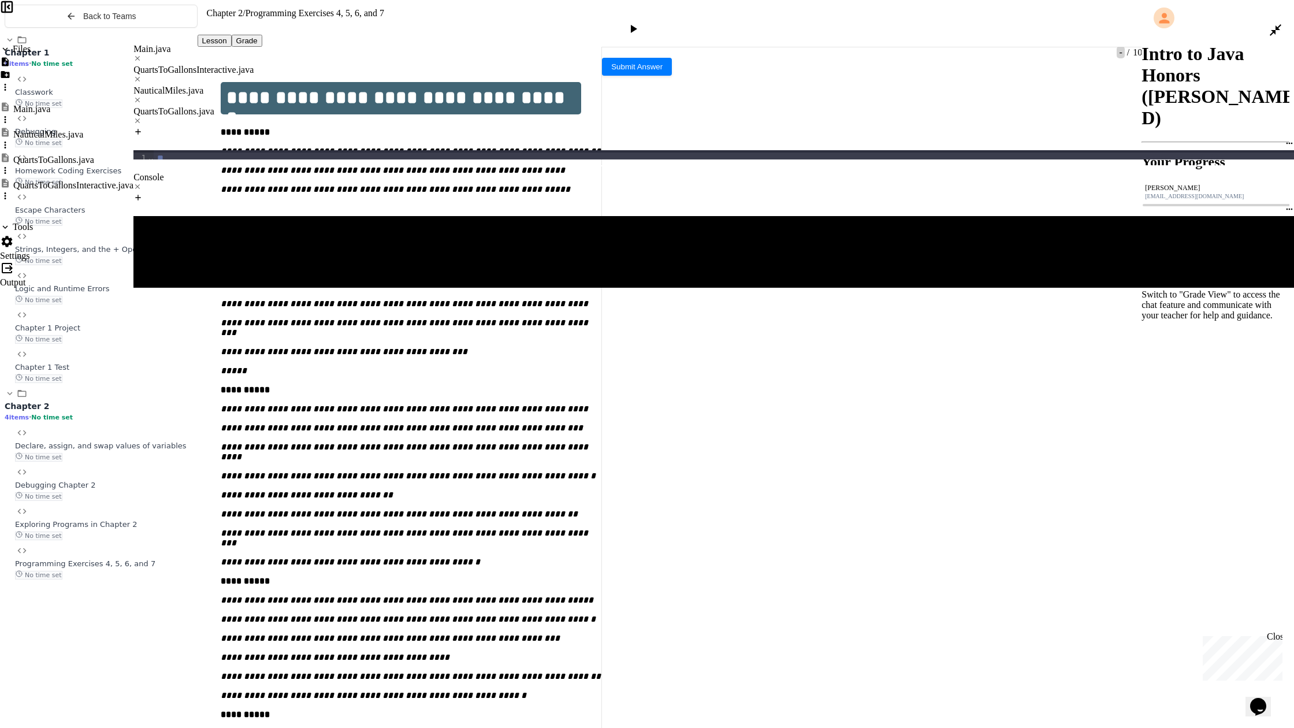
click at [405, 85] on div "NauticalMiles.java" at bounding box center [713, 90] width 1160 height 10
drag, startPoint x: 258, startPoint y: 184, endPoint x: 250, endPoint y: 176, distance: 11.0
click at [258, 281] on div "To enrich screen reader interactions, please activate Accessibility in Grammarl…" at bounding box center [730, 287] width 1152 height 12
click at [239, 269] on div "To enrich screen reader interactions, please activate Accessibility in Grammarl…" at bounding box center [730, 275] width 1152 height 12
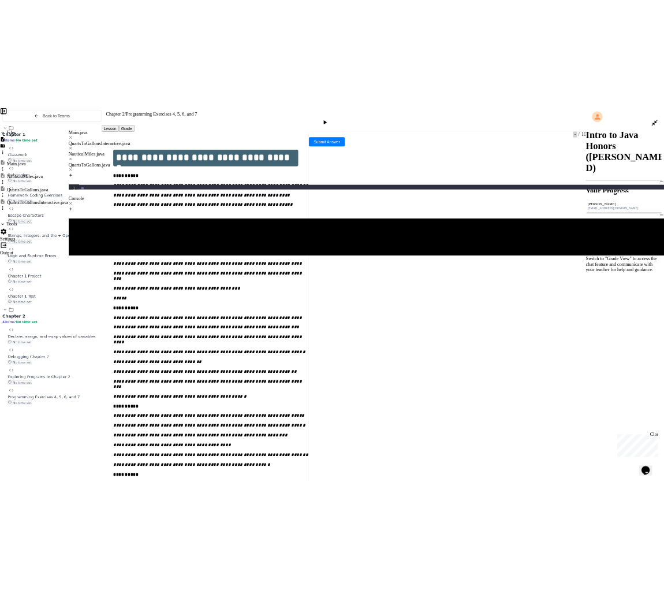
scroll to position [11, 0]
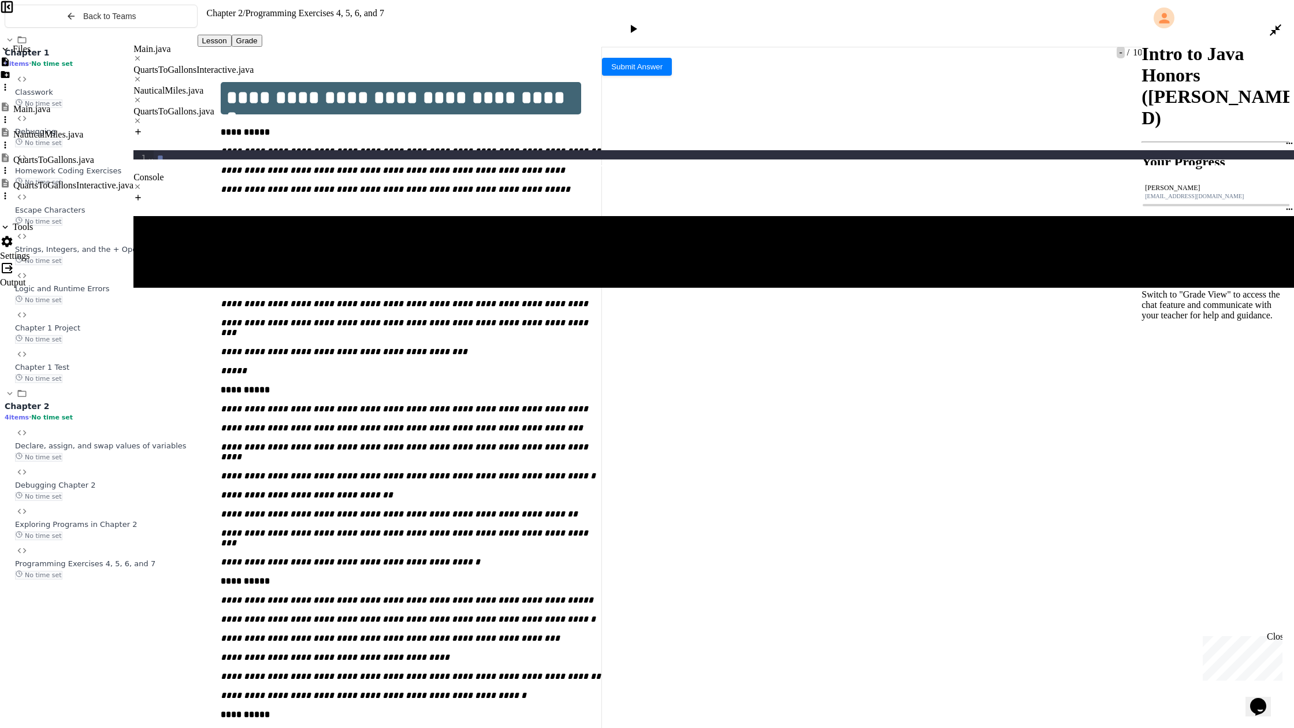
click at [541, 106] on div "QuartsToGallons.java" at bounding box center [713, 111] width 1160 height 10
click at [404, 85] on div "NauticalMiles.java" at bounding box center [713, 90] width 1160 height 10
click at [221, 281] on div "To enrich screen reader interactions, please activate Accessibility in Grammarl…" at bounding box center [730, 287] width 1152 height 12
click at [537, 106] on div "QuartsToGallons.java" at bounding box center [713, 111] width 1160 height 10
click at [415, 85] on div "NauticalMiles.java" at bounding box center [713, 90] width 1160 height 10
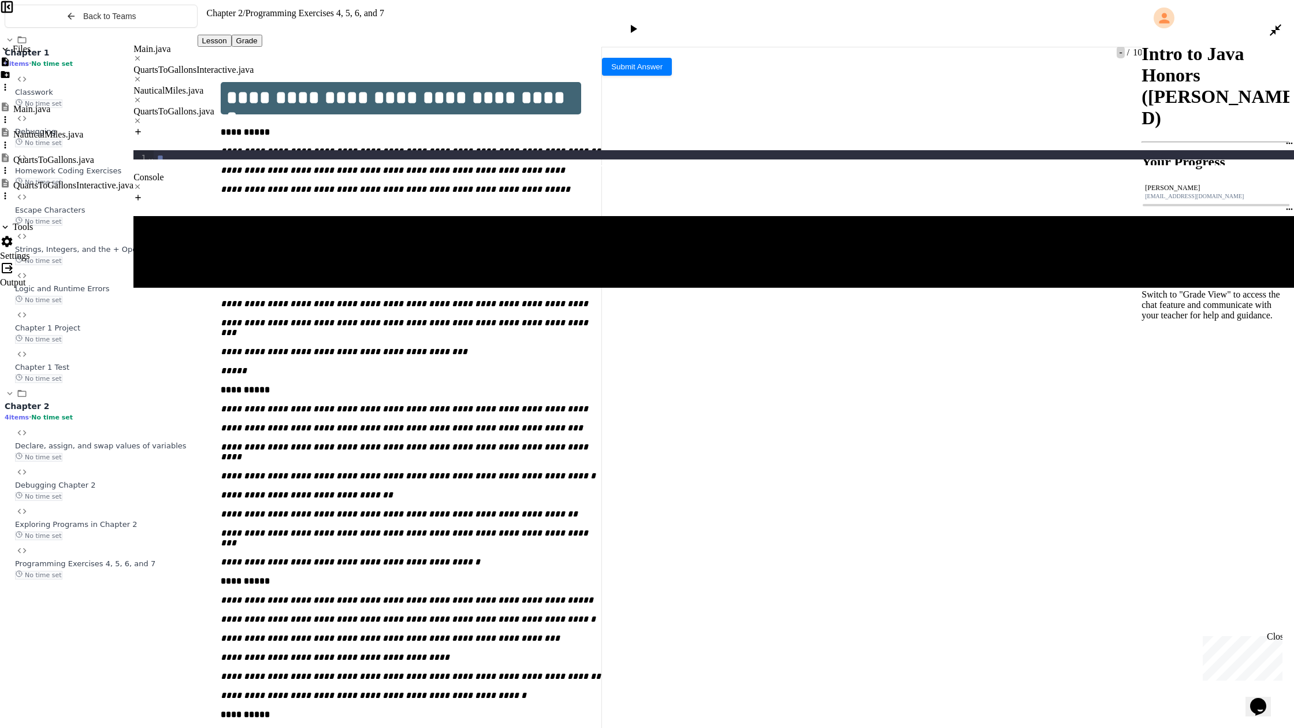
click at [311, 293] on div "To enrich screen reader interactions, please activate Accessibility in Grammarl…" at bounding box center [730, 299] width 1152 height 12
click at [299, 281] on div "***** ***" at bounding box center [730, 287] width 1152 height 12
click at [525, 106] on div "QuartsToGallons.java" at bounding box center [713, 111] width 1160 height 10
click at [407, 85] on div "NauticalMiles.java" at bounding box center [713, 90] width 1160 height 10
click at [353, 281] on div "**********" at bounding box center [730, 287] width 1152 height 12
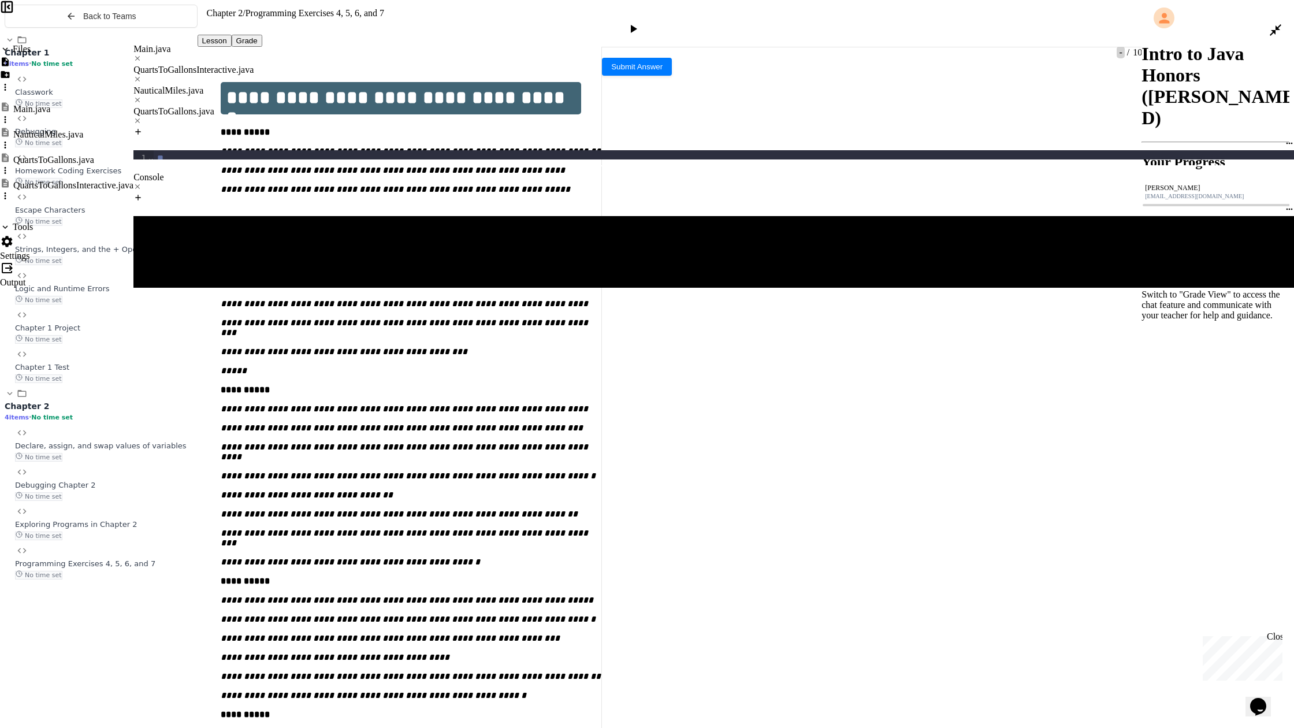
click at [664, 23] on div at bounding box center [1280, 30] width 25 height 28
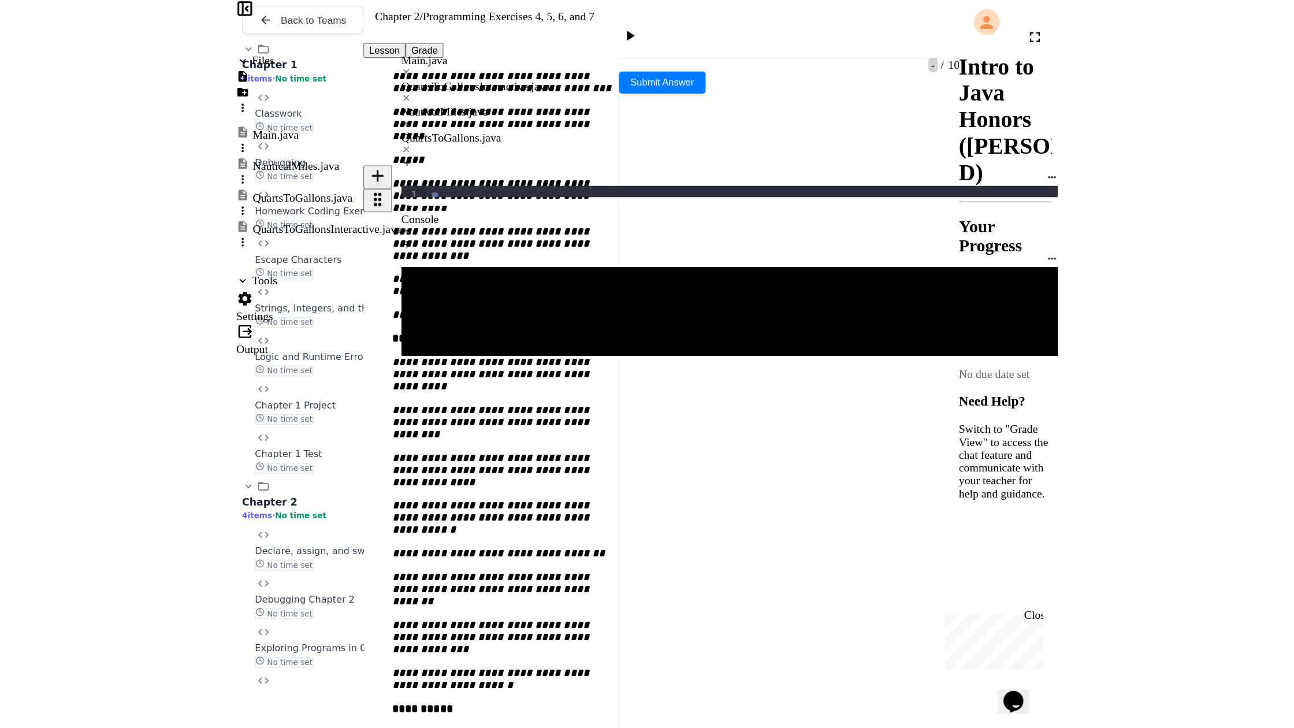
scroll to position [289, 0]
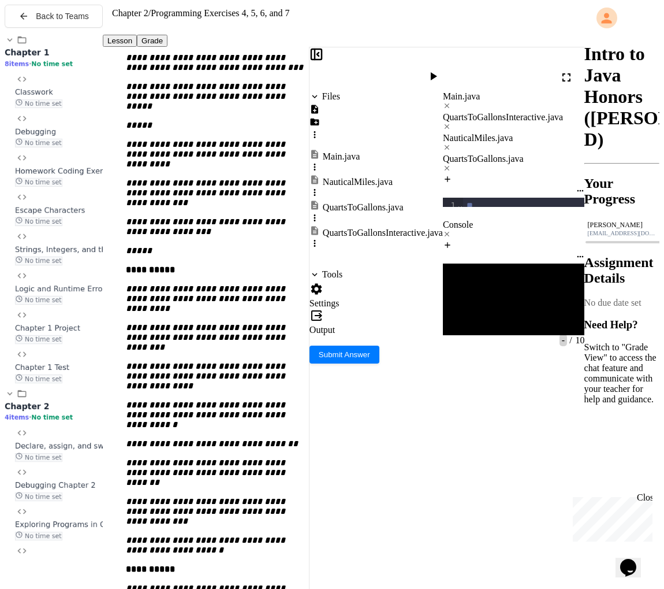
click at [564, 70] on icon at bounding box center [567, 77] width 14 height 14
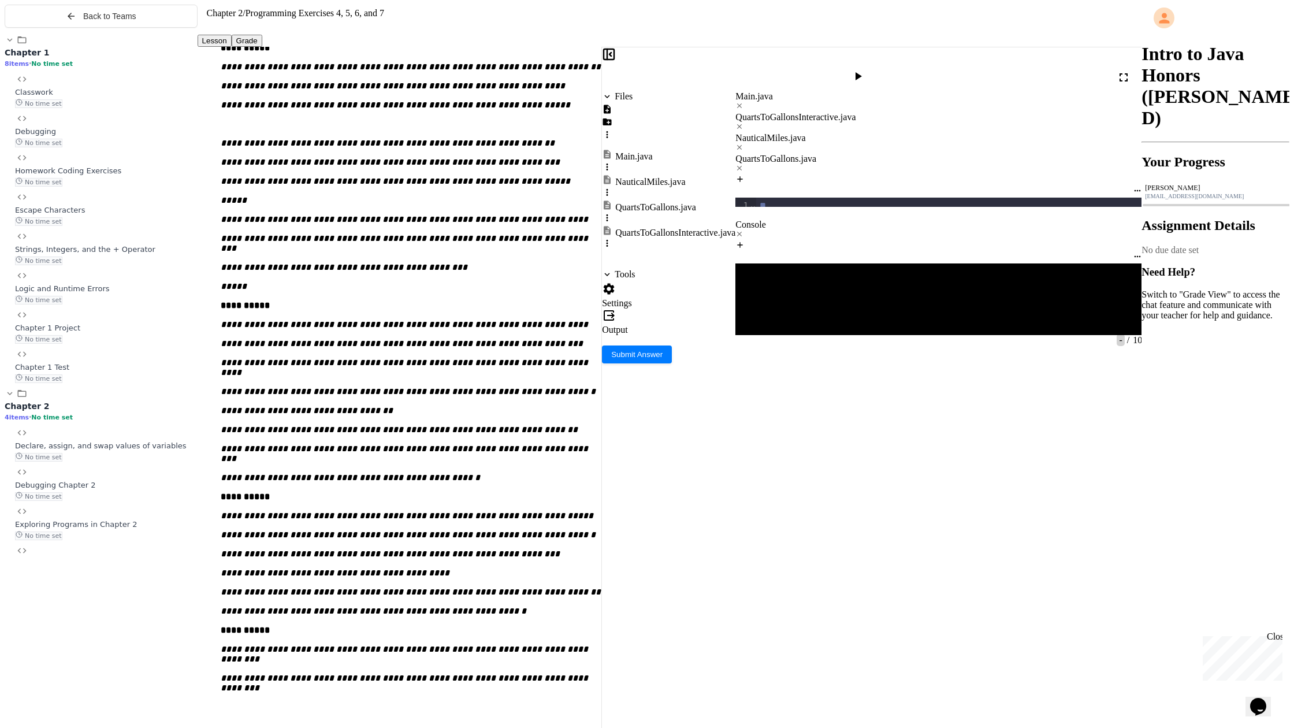
scroll to position [0, 0]
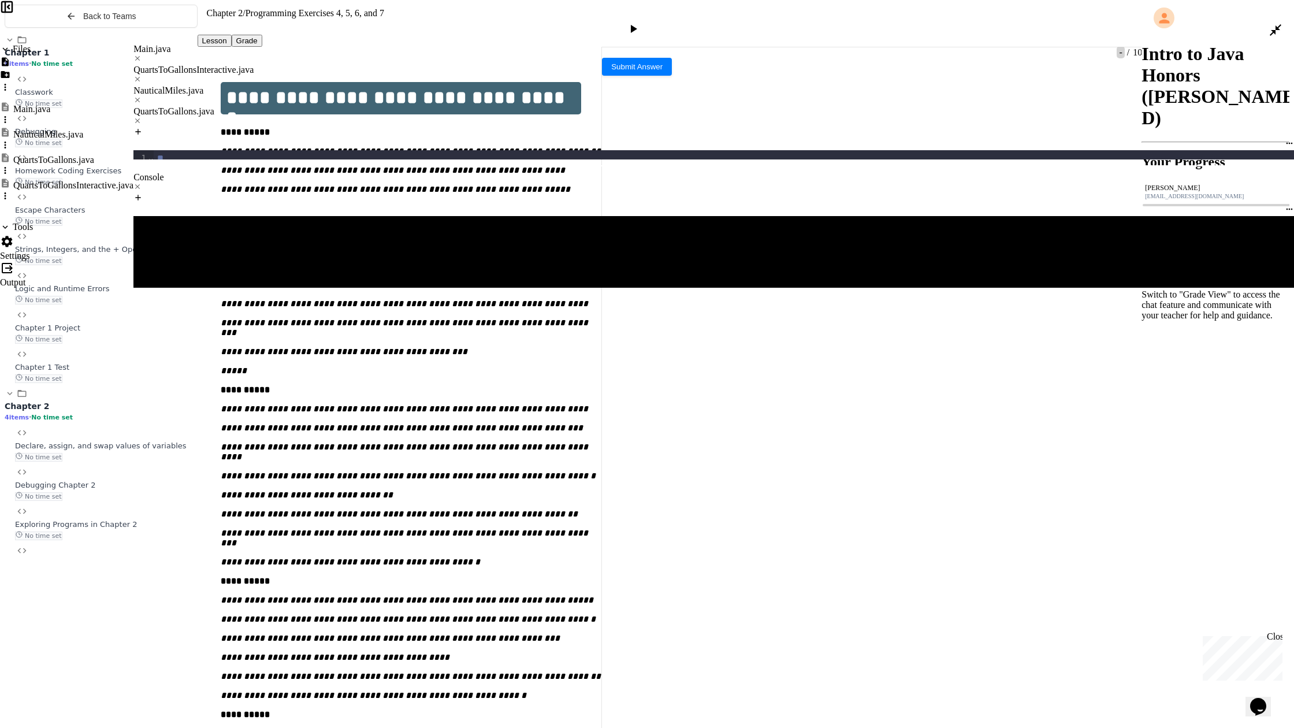
click at [258, 293] on div "To enrich screen reader interactions, please activate Accessibility in Grammarl…" at bounding box center [730, 299] width 1152 height 12
click at [283, 281] on div "**********" at bounding box center [730, 287] width 1152 height 12
click at [196, 282] on span "***" at bounding box center [192, 286] width 9 height 8
click at [187, 281] on div "**********" at bounding box center [730, 287] width 1152 height 12
click at [192, 282] on span "***" at bounding box center [192, 286] width 9 height 8
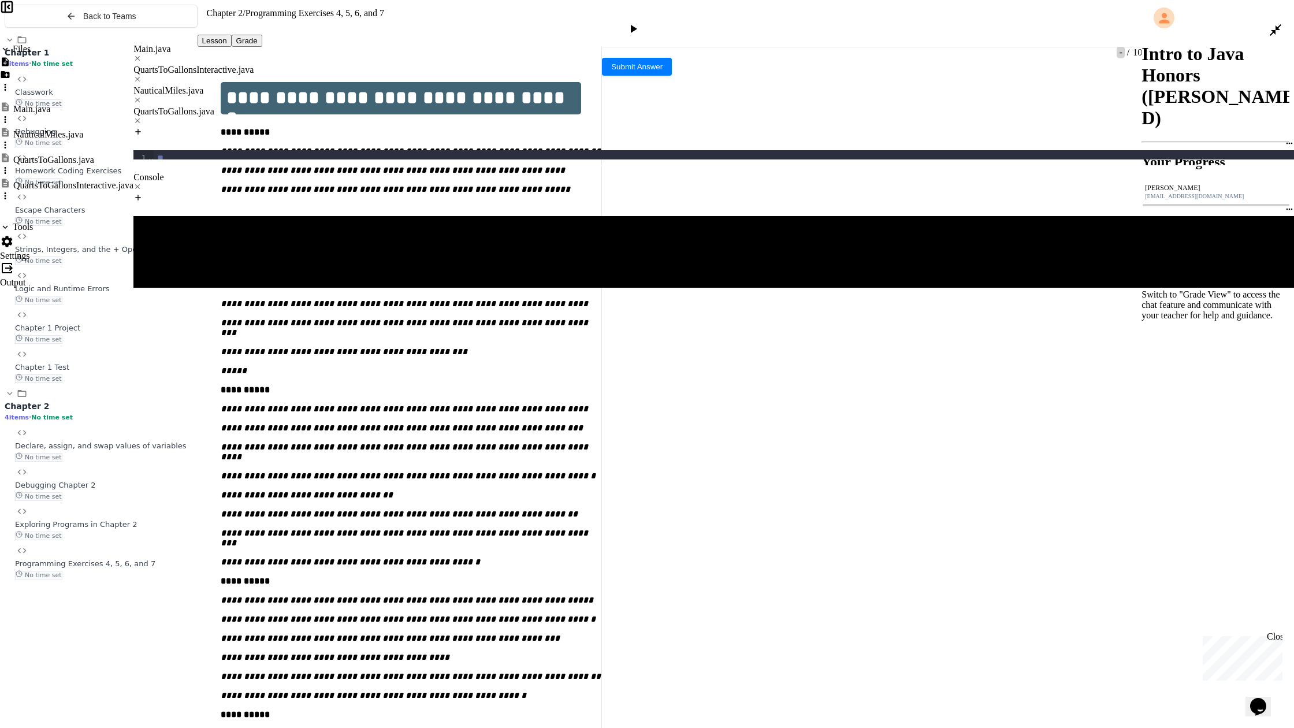
click at [195, 282] on span "******" at bounding box center [196, 286] width 17 height 8
click at [374, 281] on div "**********" at bounding box center [730, 287] width 1152 height 12
click at [500, 106] on div "QuartsToGallons.java" at bounding box center [713, 116] width 1160 height 21
click at [411, 85] on div "NauticalMiles.java" at bounding box center [713, 95] width 1160 height 21
click at [404, 281] on div "**********" at bounding box center [730, 287] width 1152 height 12
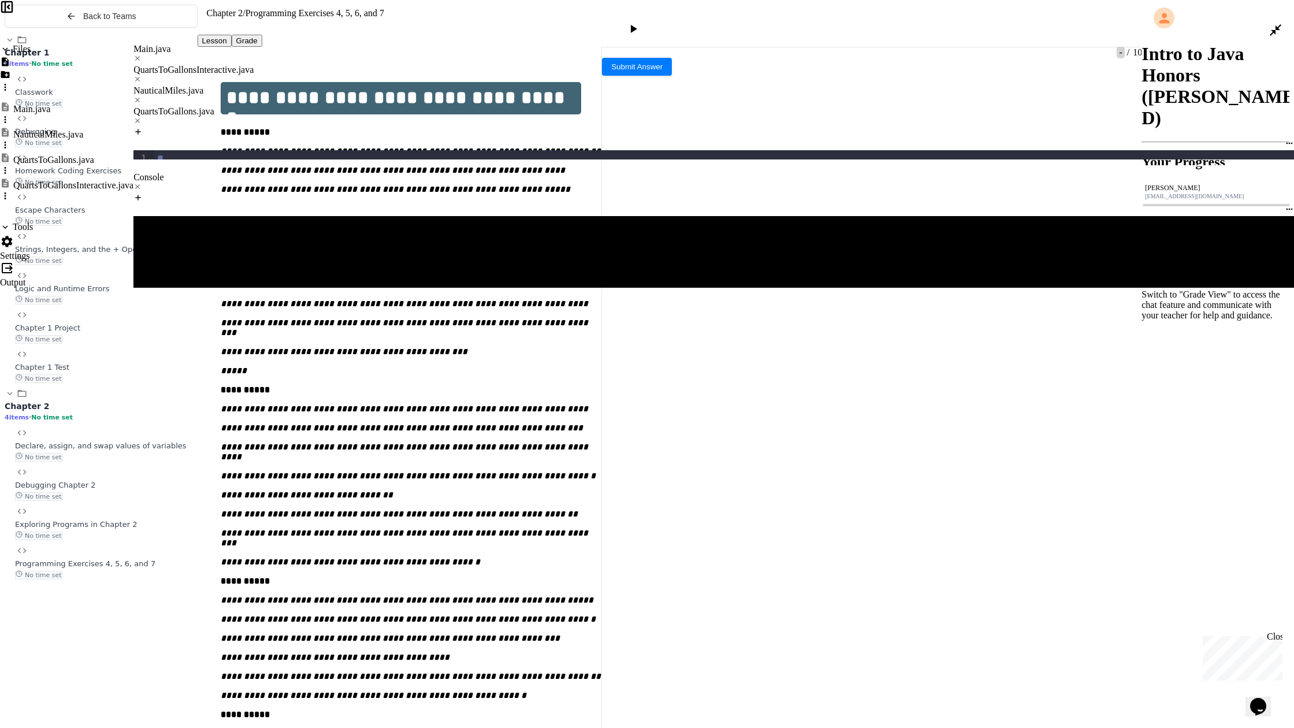
click at [497, 106] on div "QuartsToGallons.java" at bounding box center [713, 111] width 1160 height 10
click at [402, 85] on div "NauticalMiles.java" at bounding box center [713, 90] width 1160 height 10
click at [285, 304] on div "To enrich screen reader interactions, please activate Accessibility in Grammarl…" at bounding box center [730, 310] width 1152 height 12
click at [263, 293] on div "To enrich screen reader interactions, please activate Accessibility in Grammarl…" at bounding box center [730, 299] width 1152 height 12
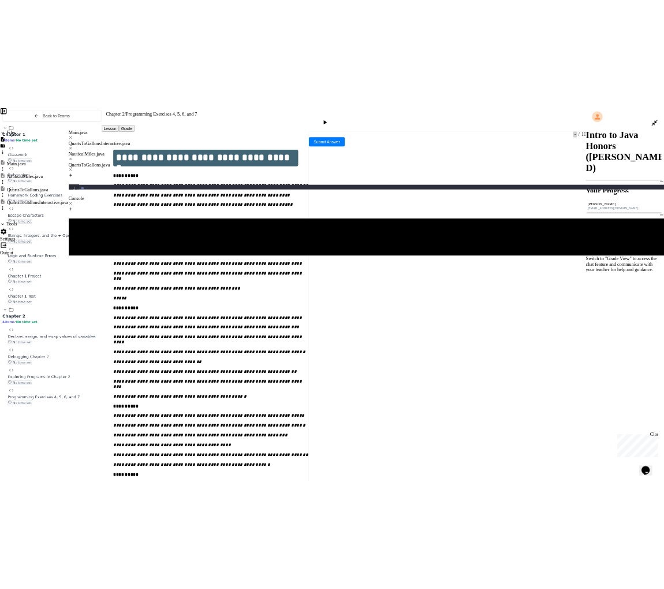
scroll to position [12, 0]
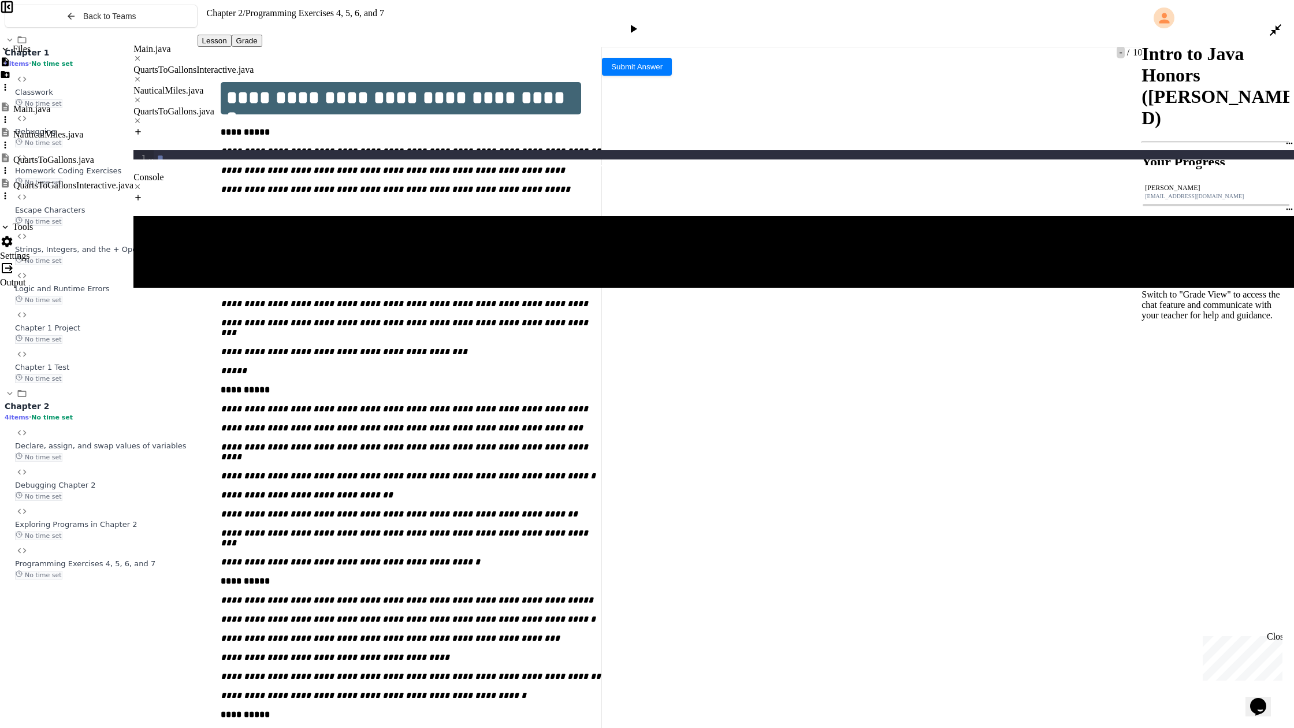
click at [664, 23] on icon at bounding box center [1275, 30] width 14 height 14
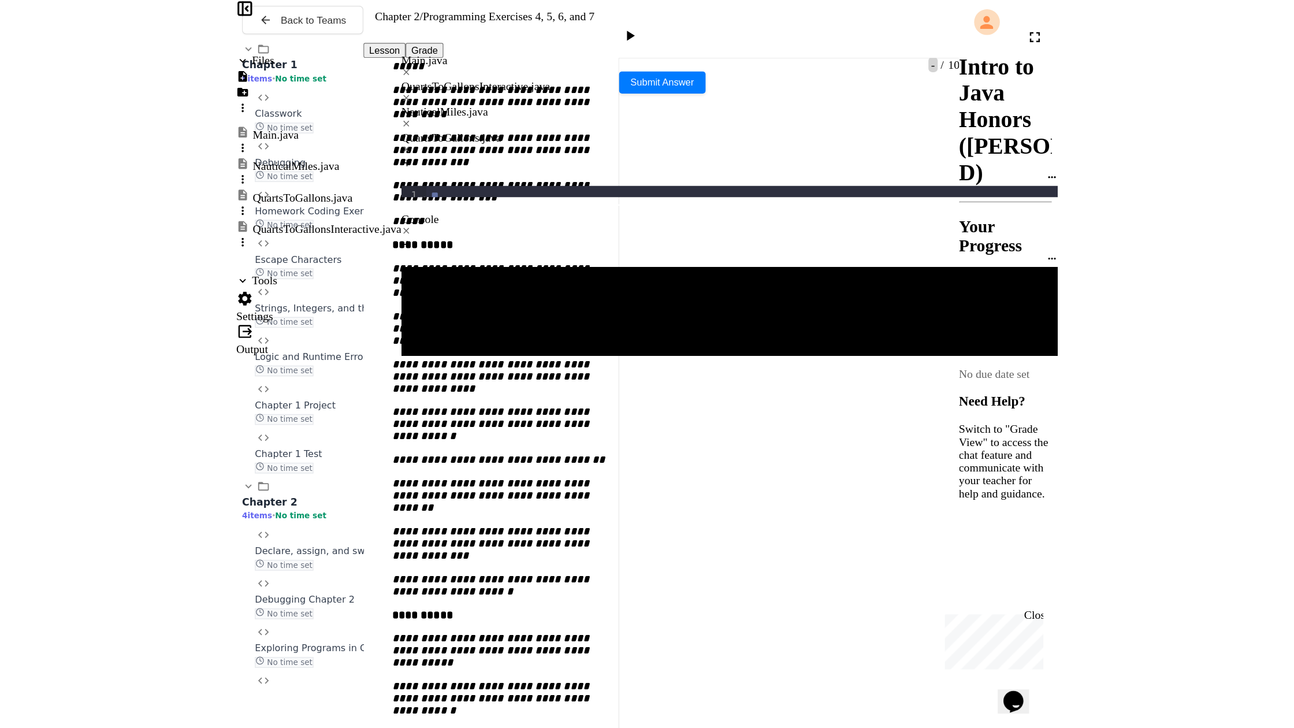
scroll to position [364, 0]
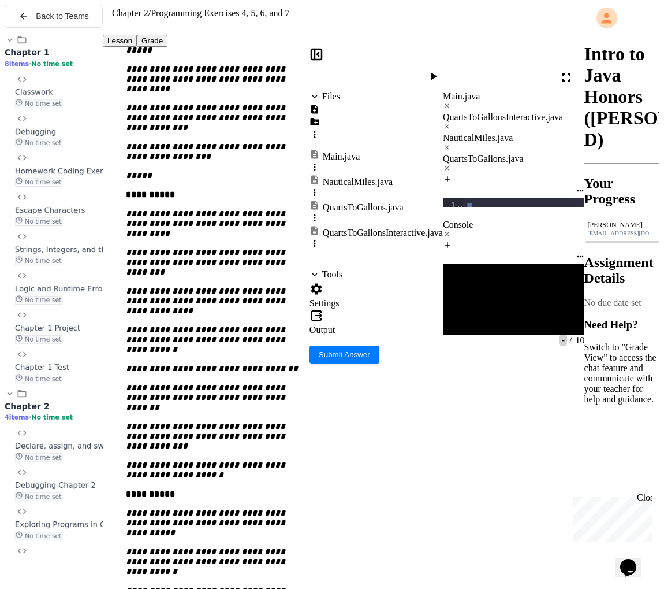
click at [565, 73] on div at bounding box center [572, 78] width 25 height 28
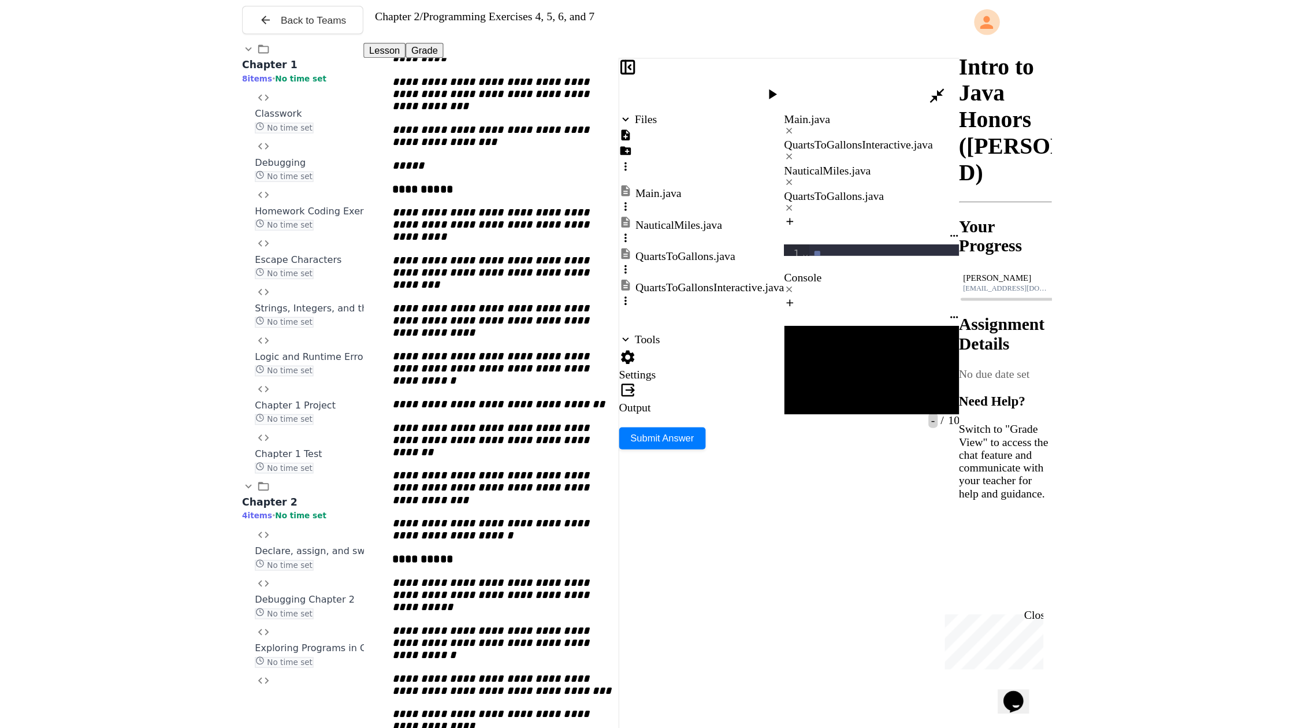
scroll to position [0, 0]
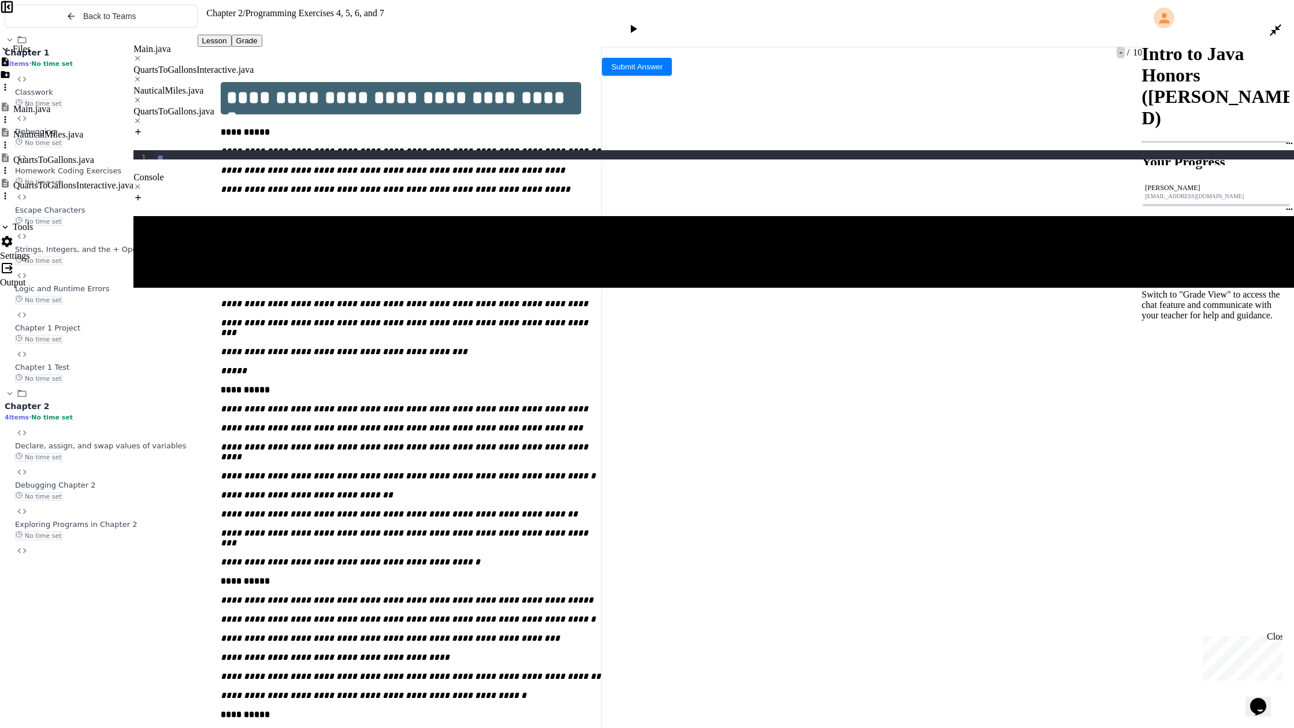
click at [511, 106] on div "QuartsToGallons.java" at bounding box center [713, 111] width 1160 height 10
click at [425, 85] on div "NauticalMiles.java" at bounding box center [713, 90] width 1160 height 10
click at [267, 304] on div "To enrich screen reader interactions, please activate Accessibility in Grammarl…" at bounding box center [730, 310] width 1152 height 12
click at [502, 106] on div "QuartsToGallons.java" at bounding box center [713, 111] width 1160 height 10
click at [393, 85] on div "NauticalMiles.java" at bounding box center [713, 95] width 1160 height 21
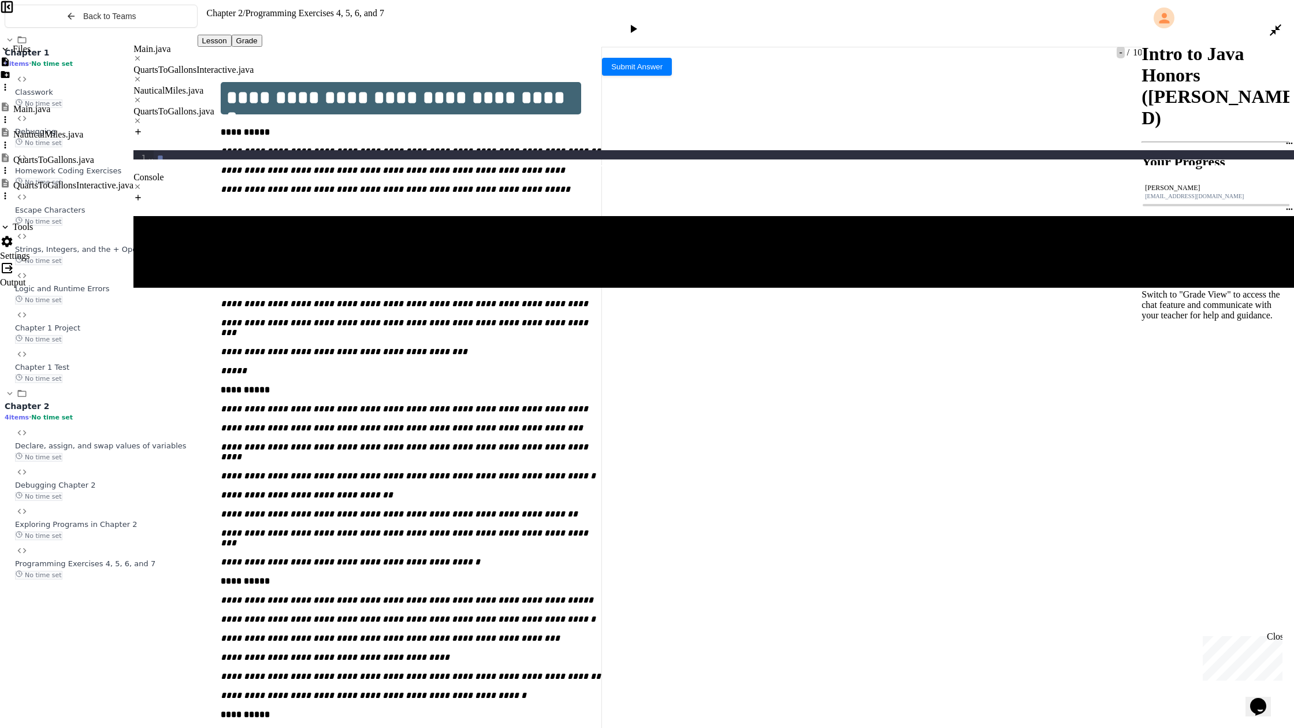
click at [245, 304] on div "To enrich screen reader interactions, please activate Accessibility in Grammarl…" at bounding box center [730, 310] width 1152 height 12
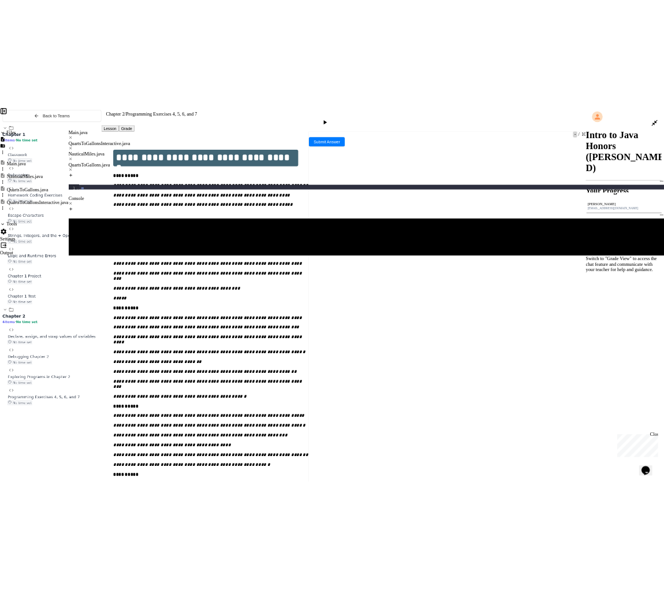
scroll to position [12, 0]
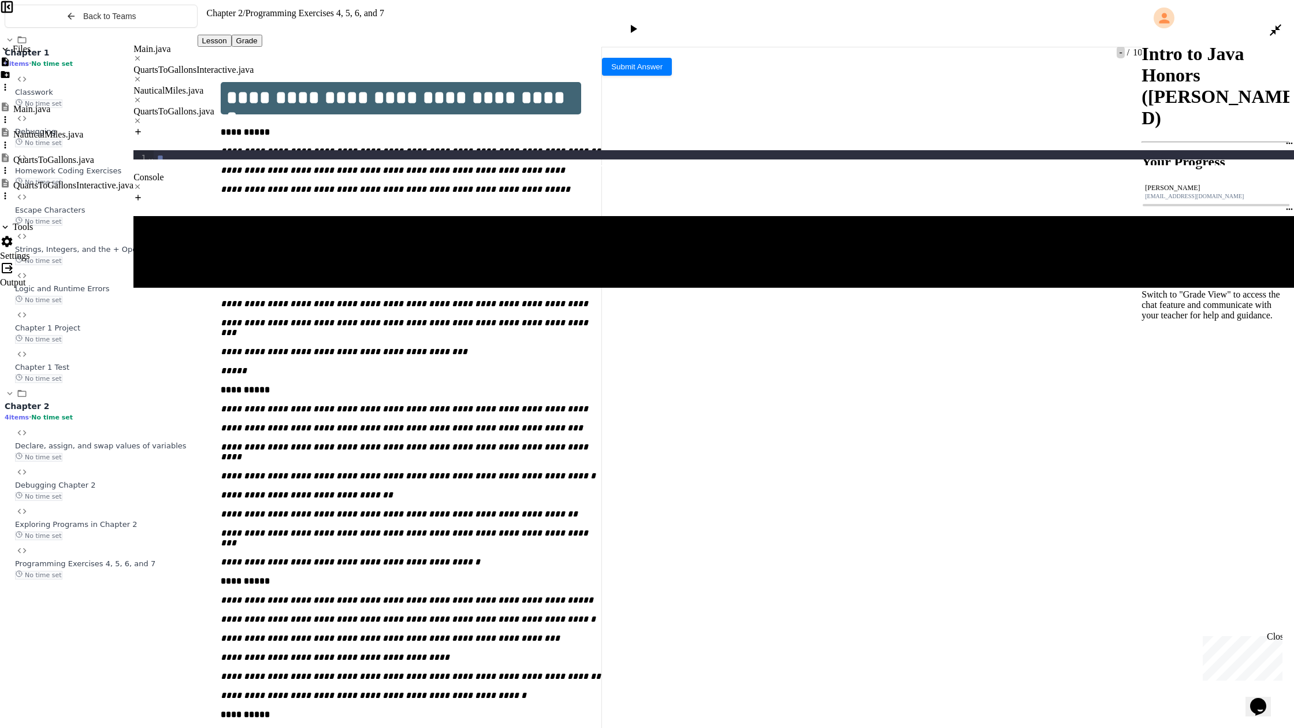
click at [489, 106] on div "QuartsToGallons.java" at bounding box center [713, 111] width 1160 height 10
click at [414, 85] on div "NauticalMiles.java" at bounding box center [713, 90] width 1160 height 10
click at [199, 304] on div "**********" at bounding box center [730, 310] width 1152 height 12
click at [270, 304] on div "**********" at bounding box center [730, 310] width 1152 height 12
click at [526, 106] on div "QuartsToGallons.java" at bounding box center [713, 111] width 1160 height 10
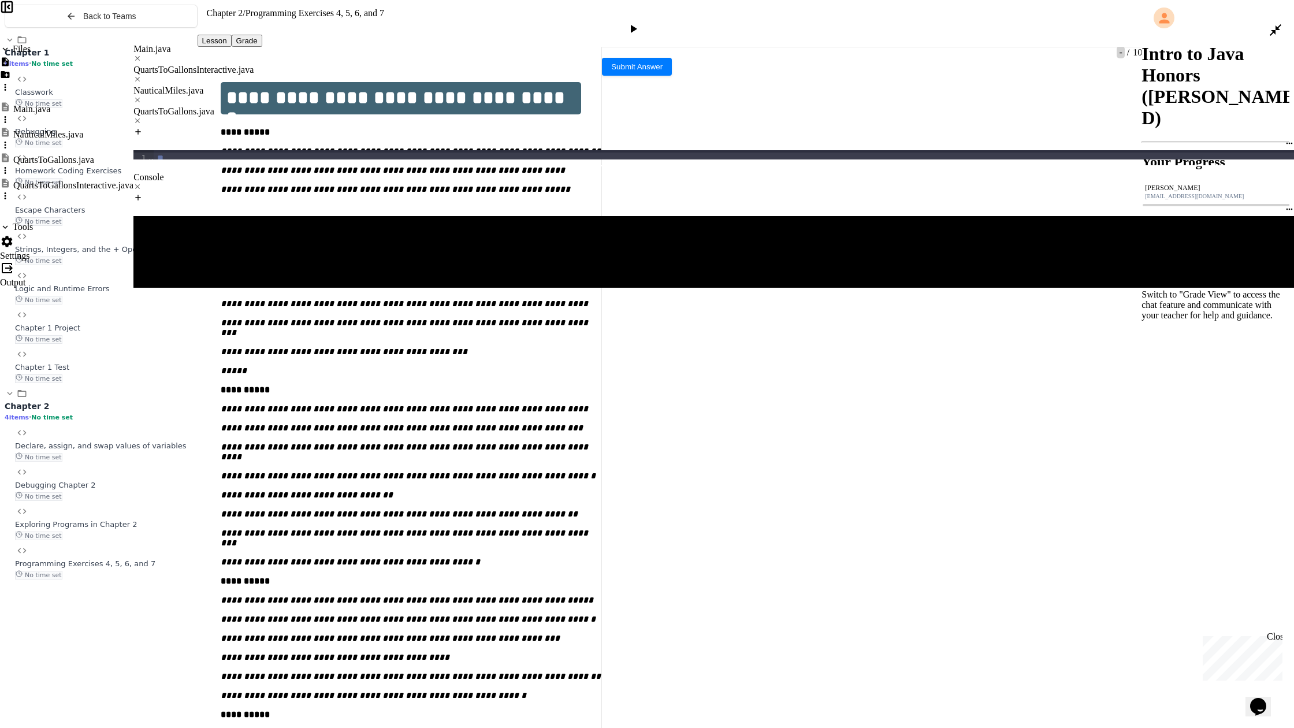
click at [419, 85] on div "NauticalMiles.java" at bounding box center [713, 90] width 1160 height 10
click at [322, 304] on div "**********" at bounding box center [730, 310] width 1152 height 12
click at [664, 16] on div at bounding box center [634, 30] width 1268 height 28
click at [664, 23] on icon at bounding box center [1275, 30] width 14 height 14
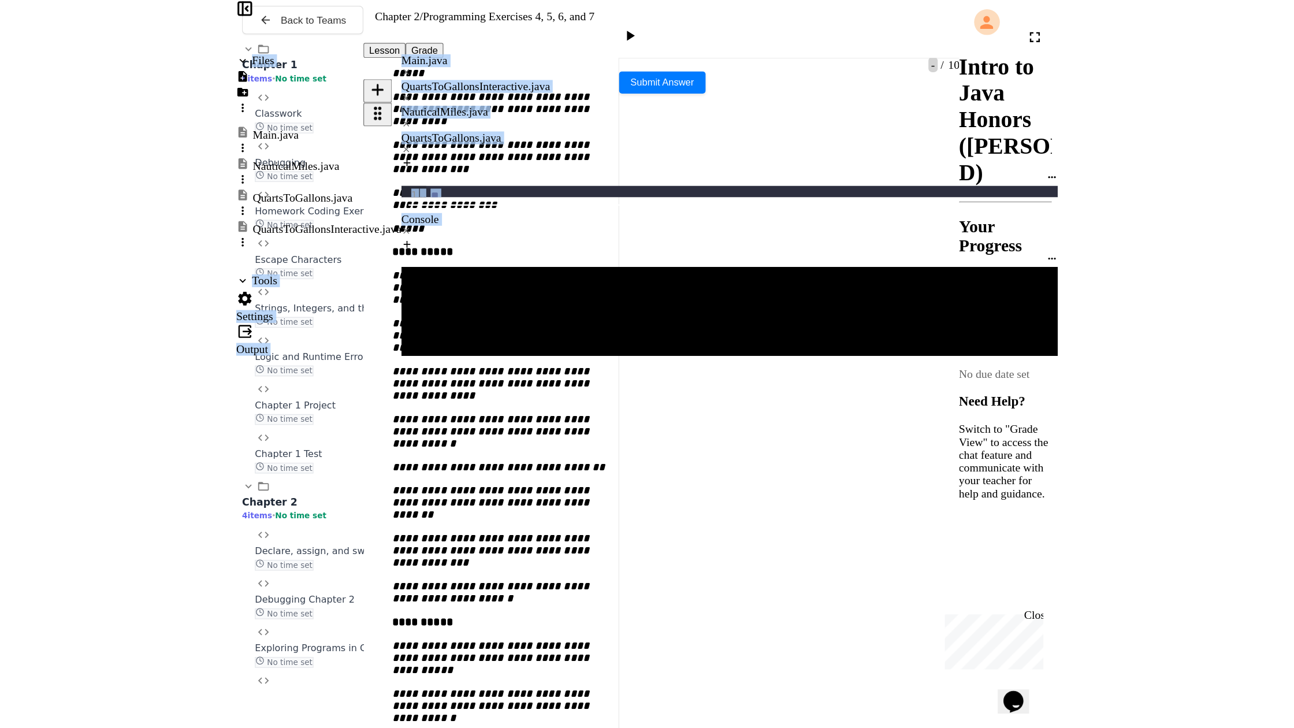
scroll to position [359, 0]
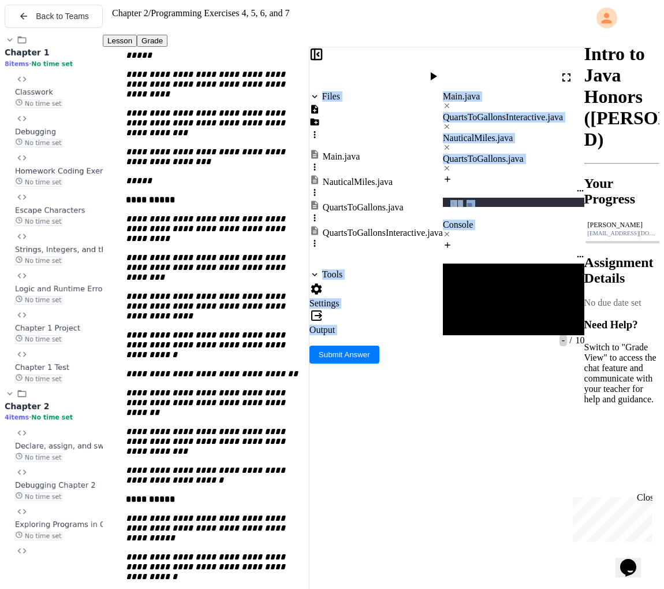
click at [566, 70] on icon at bounding box center [567, 77] width 14 height 14
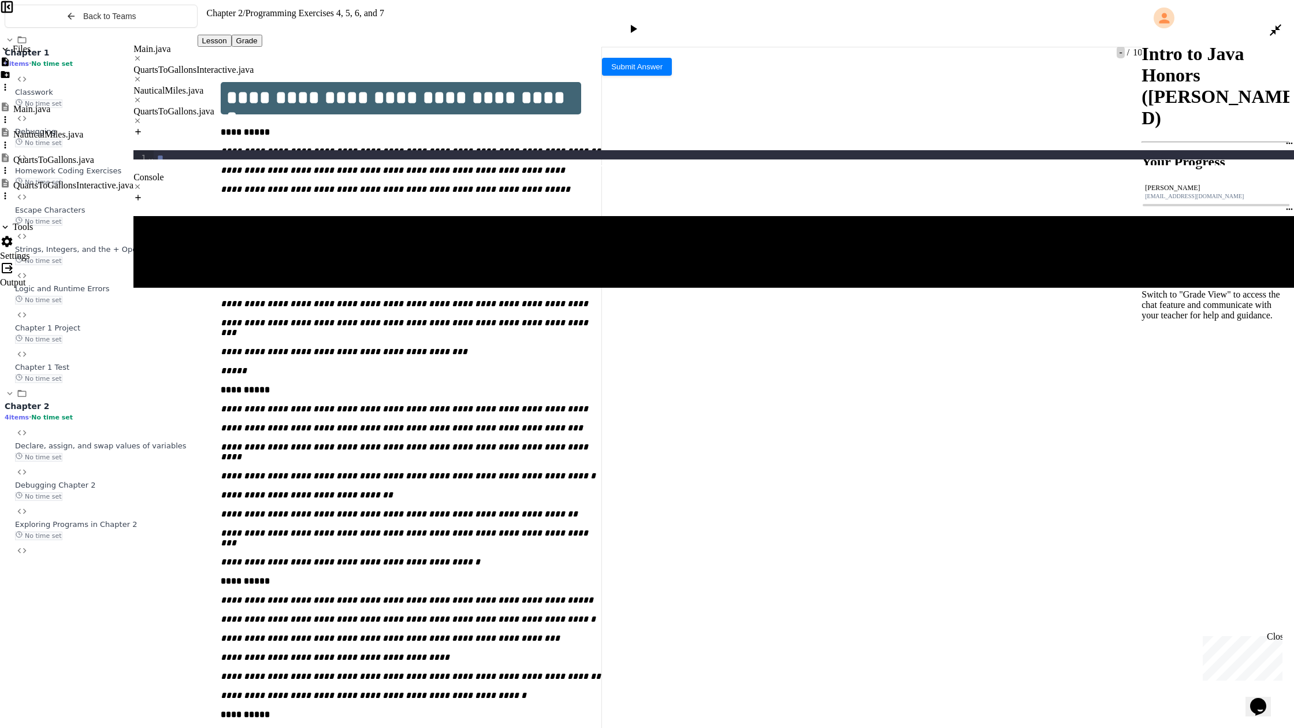
click at [362, 304] on div "**********" at bounding box center [730, 310] width 1152 height 12
click at [637, 25] on icon at bounding box center [634, 29] width 6 height 8
click at [148, 44] on div "Main.java" at bounding box center [713, 49] width 1160 height 10
click at [192, 224] on span "**********" at bounding box center [220, 228] width 79 height 8
click at [643, 22] on div at bounding box center [634, 30] width 17 height 16
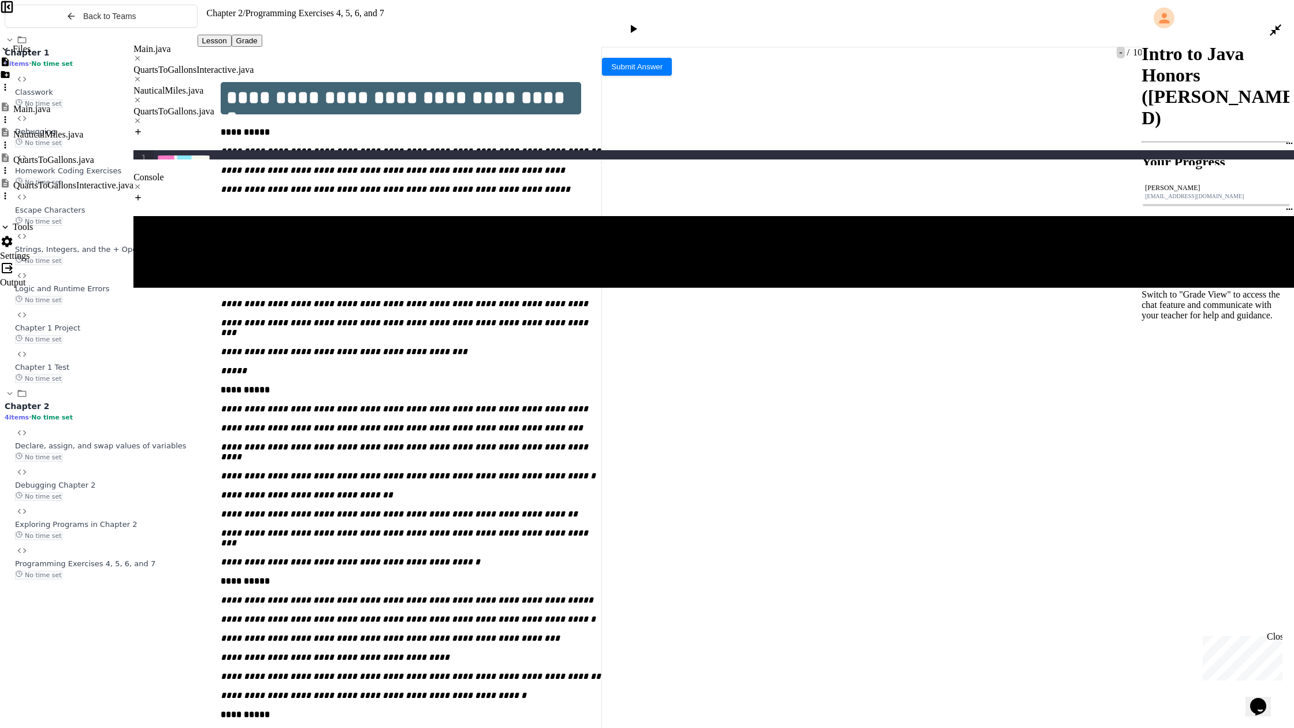
click at [640, 22] on icon at bounding box center [633, 29] width 14 height 14
click at [404, 85] on div "NauticalMiles.java" at bounding box center [713, 90] width 1160 height 10
click at [494, 106] on div "QuartsToGallons.java" at bounding box center [713, 111] width 1160 height 10
click at [433, 85] on div "NauticalMiles.java" at bounding box center [713, 90] width 1160 height 10
click at [501, 106] on div "QuartsToGallons.java" at bounding box center [713, 111] width 1160 height 10
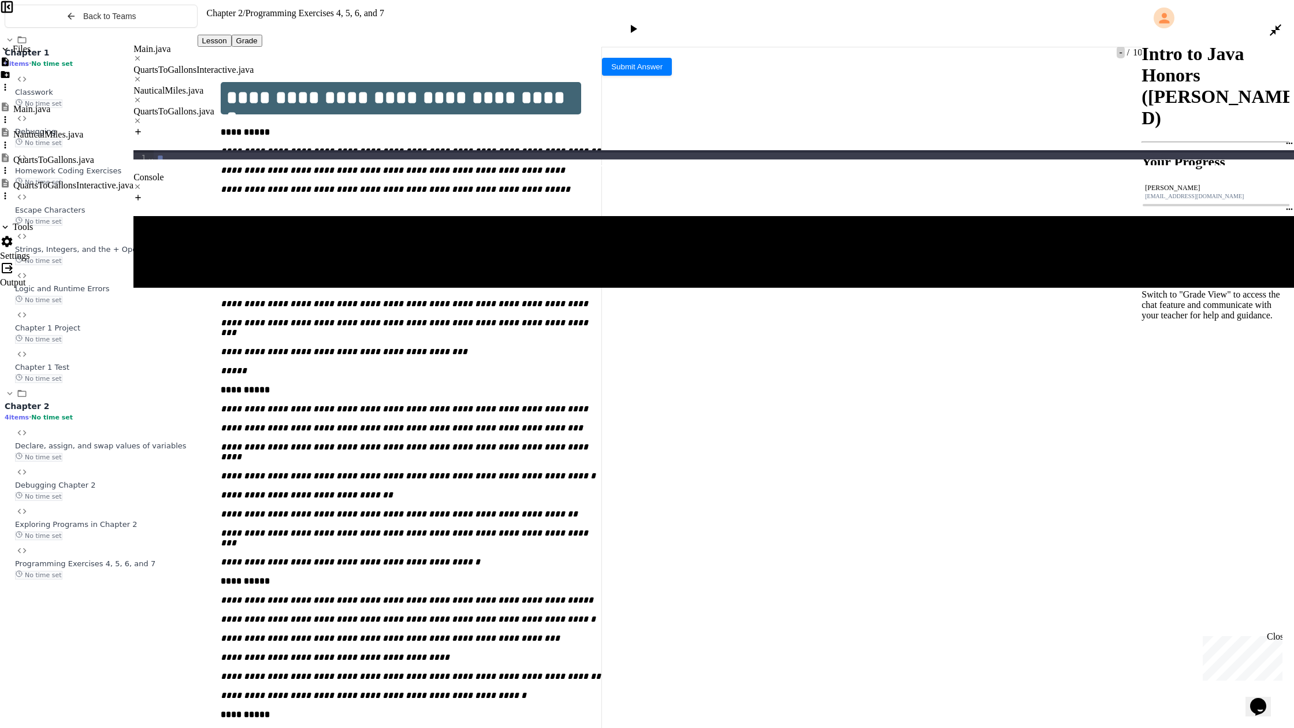
click at [393, 85] on div "NauticalMiles.java" at bounding box center [713, 90] width 1160 height 10
click at [209, 328] on div "To enrich screen reader interactions, please activate Accessibility in Grammarl…" at bounding box center [730, 334] width 1152 height 12
click at [198, 317] on div "To enrich screen reader interactions, please activate Accessibility in Grammarl…" at bounding box center [730, 323] width 1152 height 12
click at [534, 106] on div "QuartsToGallons.java" at bounding box center [713, 111] width 1160 height 10
click at [408, 85] on div "NauticalMiles.java" at bounding box center [713, 95] width 1160 height 21
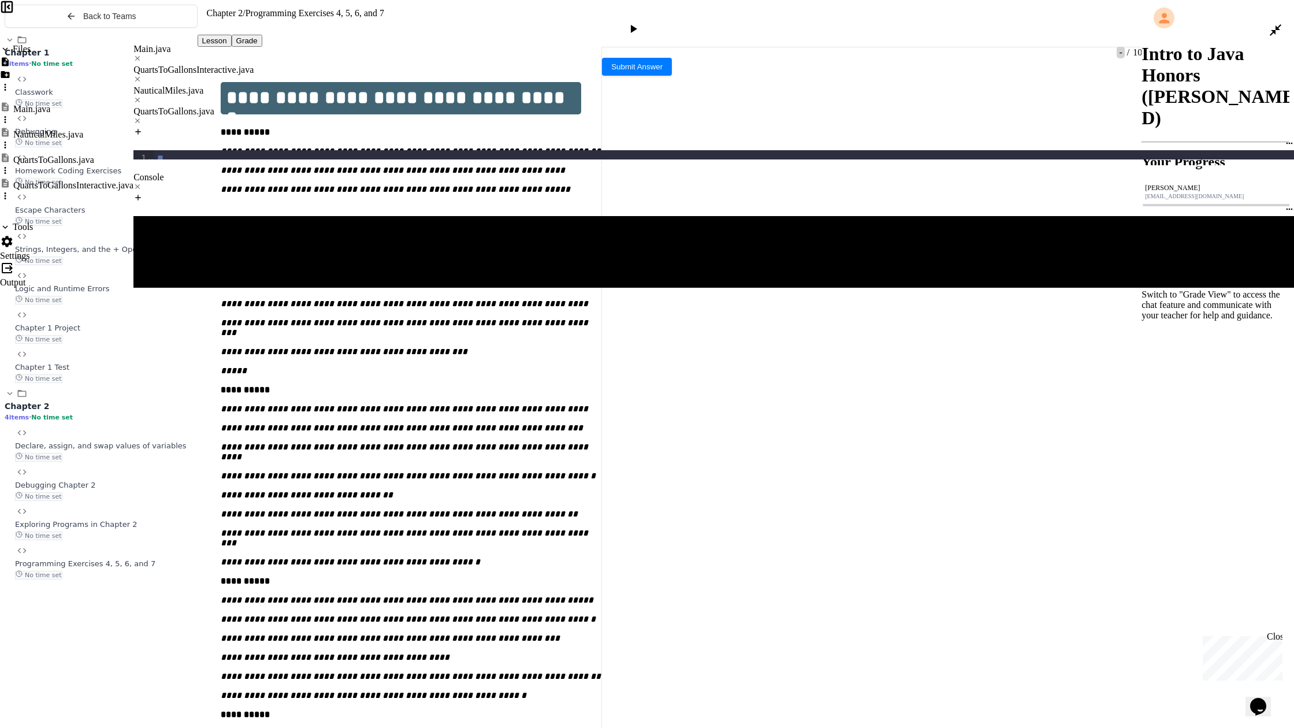
click at [258, 317] on div "**********" at bounding box center [730, 323] width 1152 height 12
click at [291, 317] on div "**********" at bounding box center [730, 323] width 1152 height 12
click at [519, 106] on div "QuartsToGallons.java" at bounding box center [713, 111] width 1160 height 10
click at [411, 85] on div "NauticalMiles.java" at bounding box center [713, 95] width 1160 height 21
click at [317, 317] on div "**********" at bounding box center [730, 323] width 1152 height 12
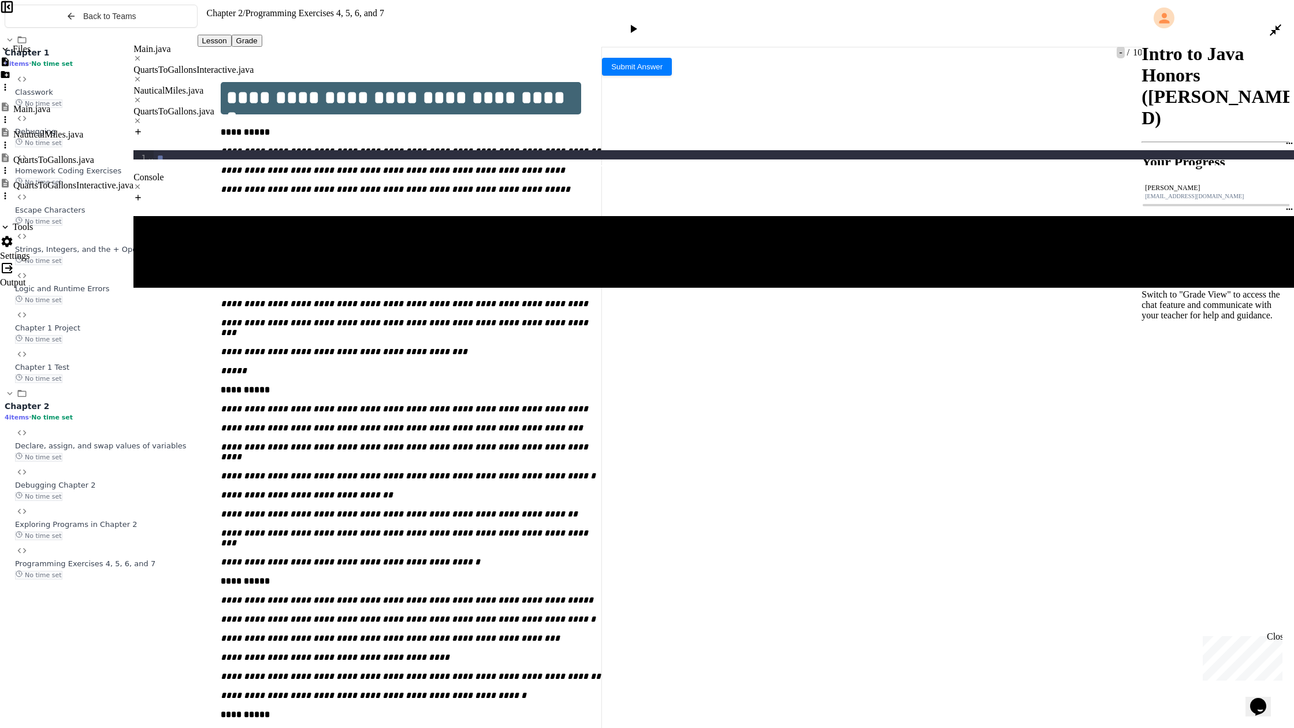
drag, startPoint x: 513, startPoint y: 38, endPoint x: 507, endPoint y: 36, distance: 6.6
click at [513, 106] on div "QuartsToGallons.java" at bounding box center [713, 111] width 1160 height 10
click at [410, 85] on div "NauticalMiles.java" at bounding box center [713, 90] width 1160 height 10
click at [355, 317] on div "**********" at bounding box center [730, 323] width 1152 height 12
click at [500, 106] on div "QuartsToGallons.java" at bounding box center [713, 116] width 1160 height 21
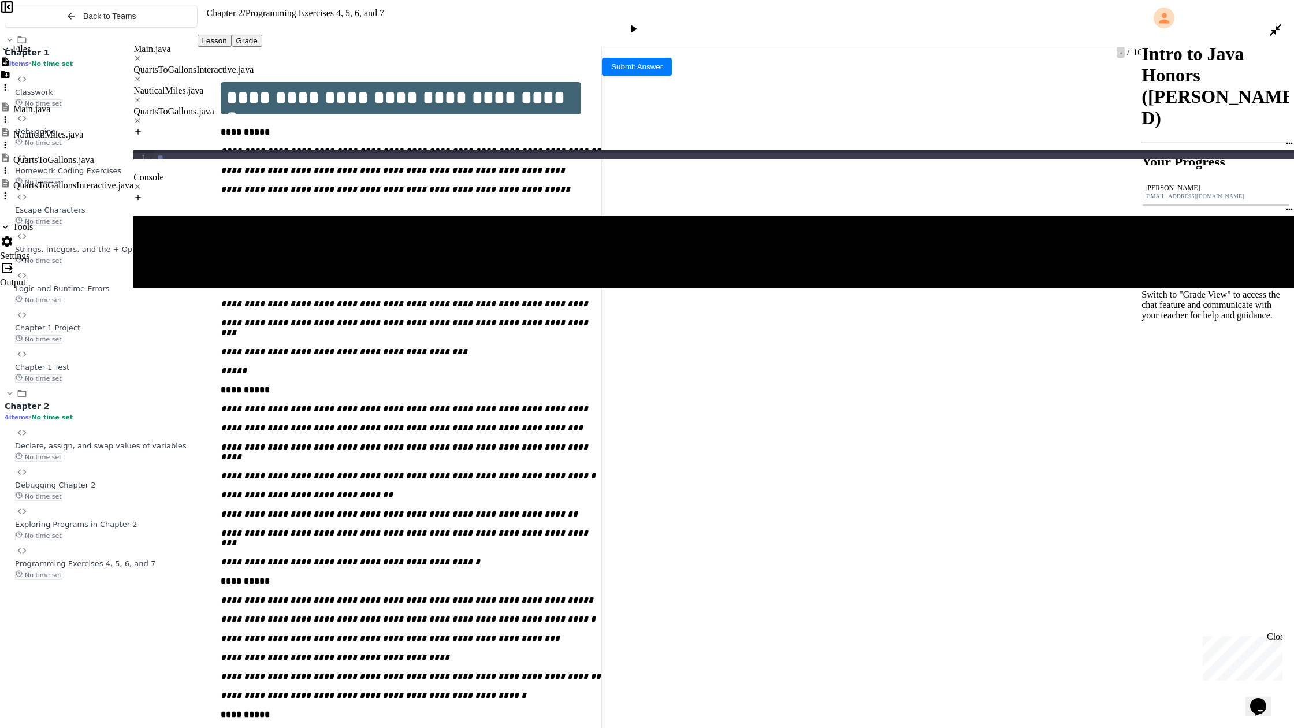
click at [419, 85] on div "NauticalMiles.java" at bounding box center [713, 90] width 1160 height 10
click at [501, 202] on div "**********" at bounding box center [730, 319] width 1152 height 338
click at [496, 317] on div "**********" at bounding box center [730, 323] width 1152 height 12
click at [532, 106] on div "QuartsToGallons.java" at bounding box center [713, 116] width 1160 height 21
click at [402, 85] on div "NauticalMiles.java" at bounding box center [713, 90] width 1160 height 10
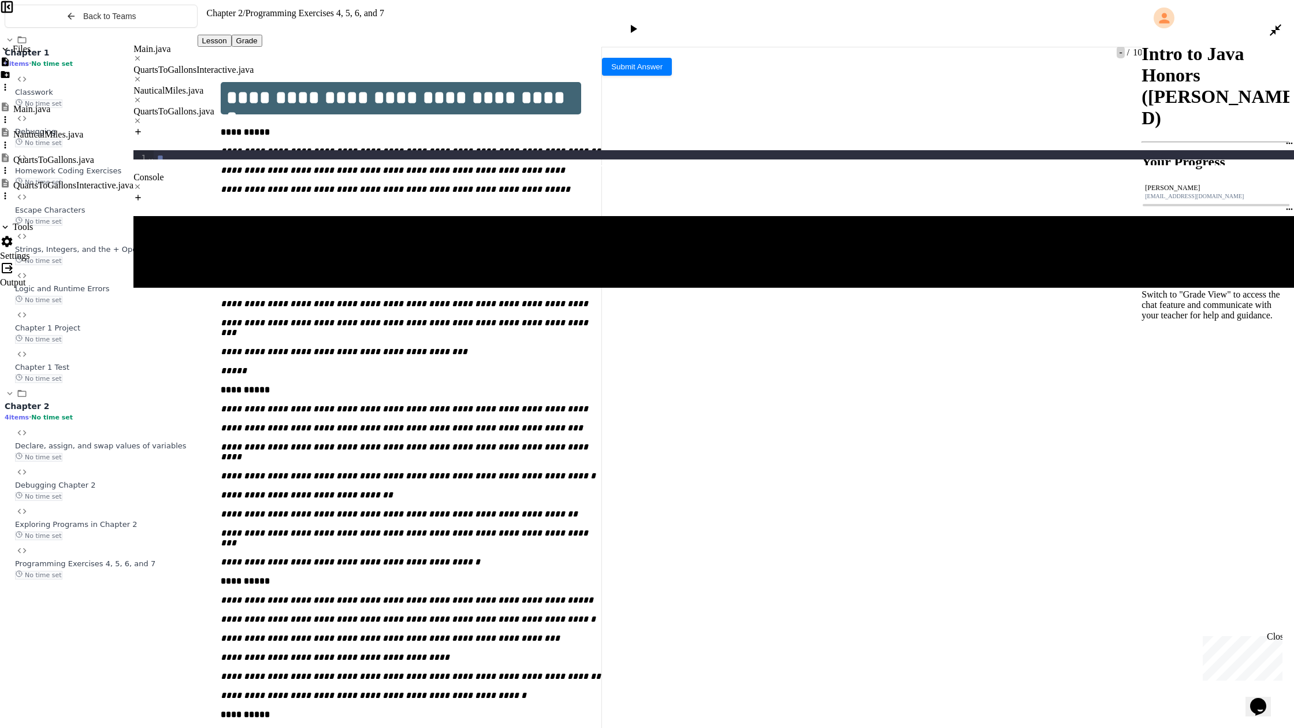
click at [242, 328] on div "*** ***" at bounding box center [730, 334] width 1152 height 12
click at [513, 106] on div "QuartsToGallons.java" at bounding box center [713, 111] width 1160 height 10
click at [416, 85] on div "NauticalMiles.java" at bounding box center [713, 90] width 1160 height 10
click at [328, 328] on div "**********" at bounding box center [730, 334] width 1152 height 12
click at [527, 106] on div "QuartsToGallons.java" at bounding box center [713, 111] width 1160 height 10
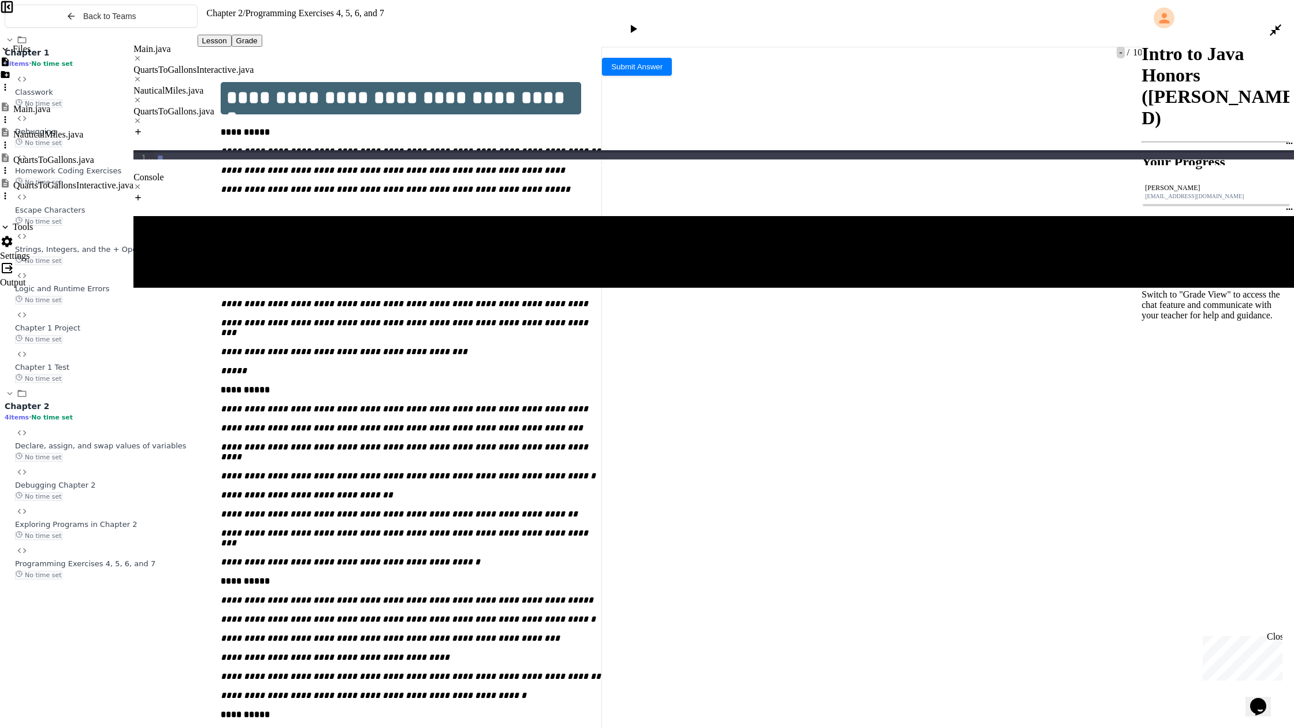
click at [399, 85] on div "NauticalMiles.java" at bounding box center [713, 90] width 1160 height 10
click at [331, 328] on div "**********" at bounding box center [730, 334] width 1152 height 12
click at [507, 106] on div "QuartsToGallons.java" at bounding box center [713, 111] width 1160 height 10
click at [422, 85] on div "NauticalMiles.java" at bounding box center [713, 90] width 1160 height 10
click at [367, 340] on div "To enrich screen reader interactions, please activate Accessibility in Grammarl…" at bounding box center [730, 346] width 1152 height 12
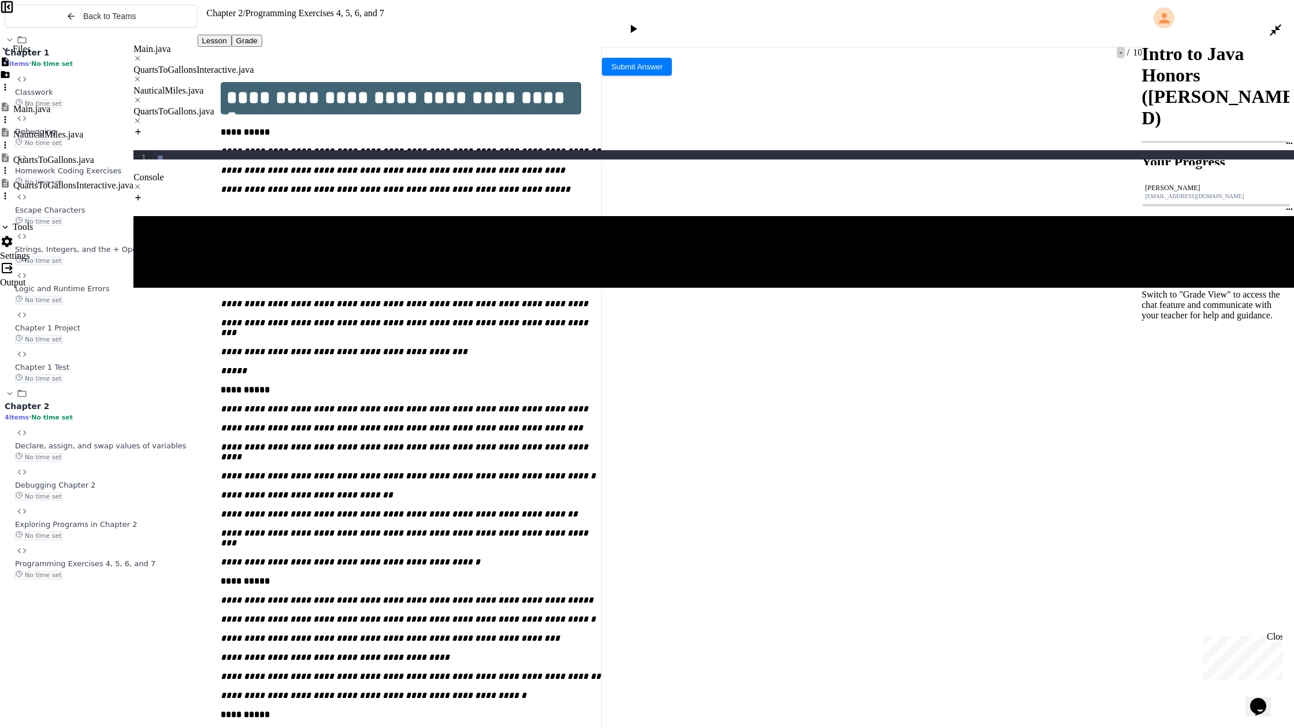
click at [363, 328] on div "**********" at bounding box center [730, 334] width 1152 height 12
click at [535, 106] on div "QuartsToGallons.java" at bounding box center [713, 111] width 1160 height 10
click at [409, 85] on div "NauticalMiles.java" at bounding box center [713, 90] width 1160 height 10
click at [352, 328] on div "**********" at bounding box center [730, 334] width 1152 height 12
click at [538, 106] on div "QuartsToGallons.java" at bounding box center [713, 111] width 1160 height 10
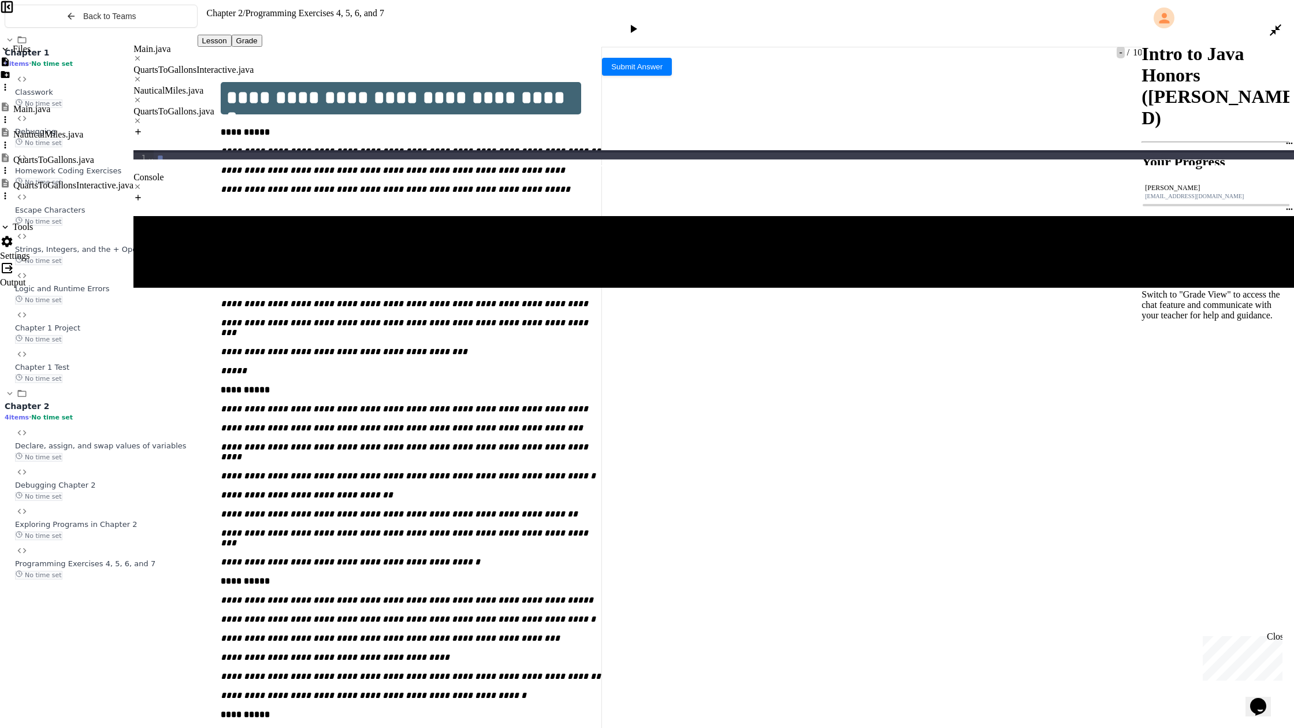
click at [412, 85] on div "NauticalMiles.java" at bounding box center [713, 90] width 1160 height 10
click at [507, 328] on div "**********" at bounding box center [730, 334] width 1152 height 12
click at [503, 106] on div "QuartsToGallons.java" at bounding box center [713, 111] width 1160 height 10
drag, startPoint x: 392, startPoint y: 36, endPoint x: 381, endPoint y: 54, distance: 21.2
click at [392, 85] on div "NauticalMiles.java" at bounding box center [713, 90] width 1160 height 10
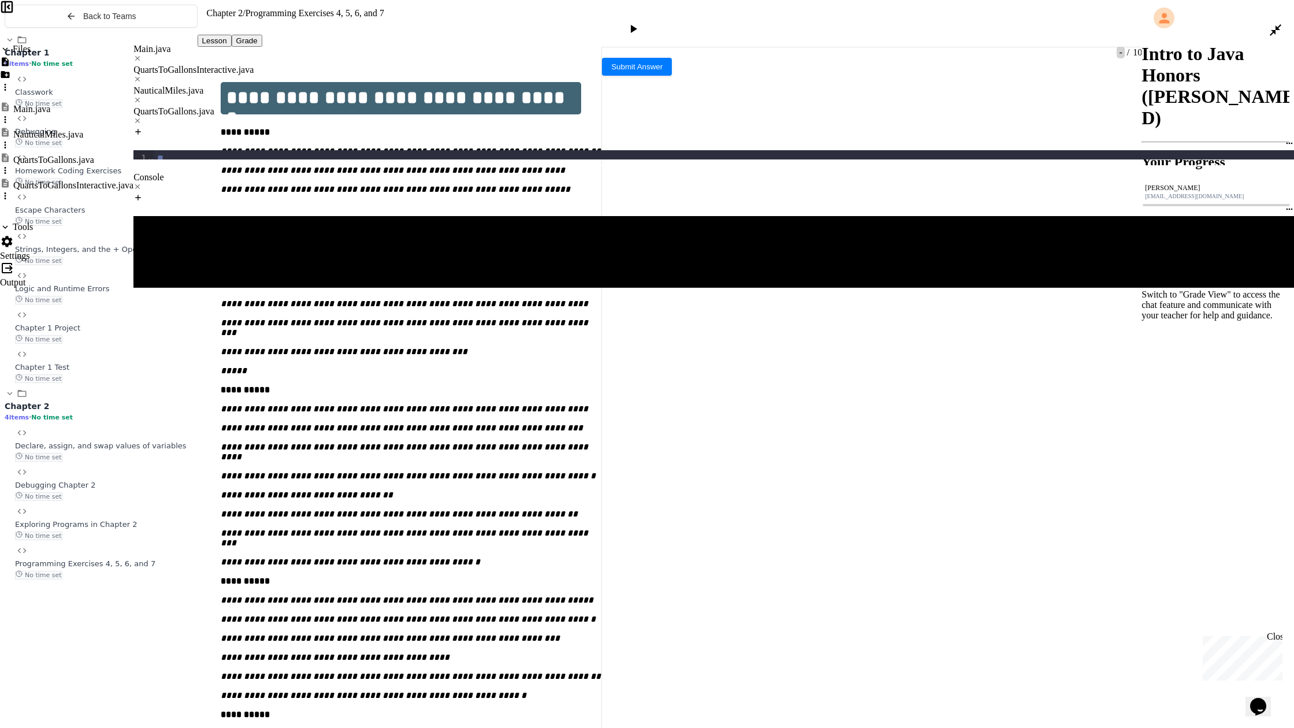
click at [213, 340] on div "*********" at bounding box center [730, 346] width 1152 height 12
click at [546, 106] on div "QuartsToGallons.java" at bounding box center [713, 111] width 1160 height 10
click at [405, 85] on div "NauticalMiles.java" at bounding box center [713, 90] width 1160 height 10
drag, startPoint x: 1272, startPoint y: 668, endPoint x: 1272, endPoint y: 10, distance: 658.5
click at [664, 23] on icon at bounding box center [1275, 30] width 14 height 14
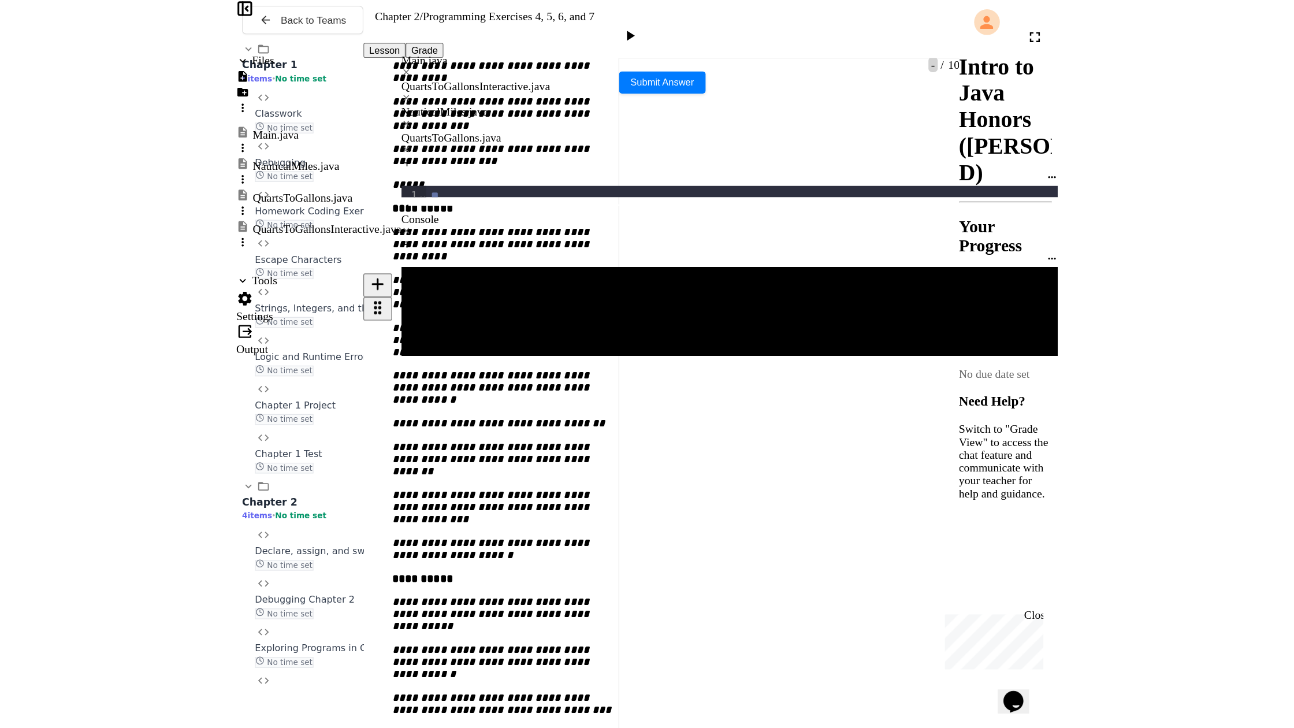
scroll to position [396, 0]
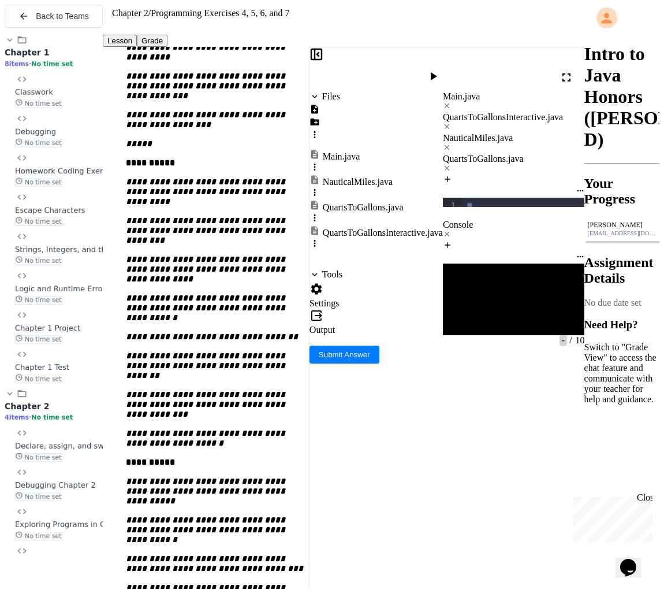
click at [565, 73] on div at bounding box center [572, 78] width 25 height 28
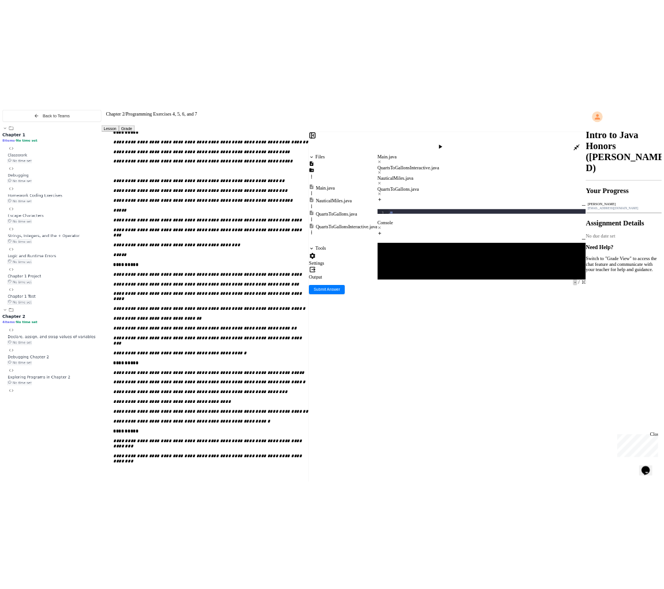
scroll to position [0, 0]
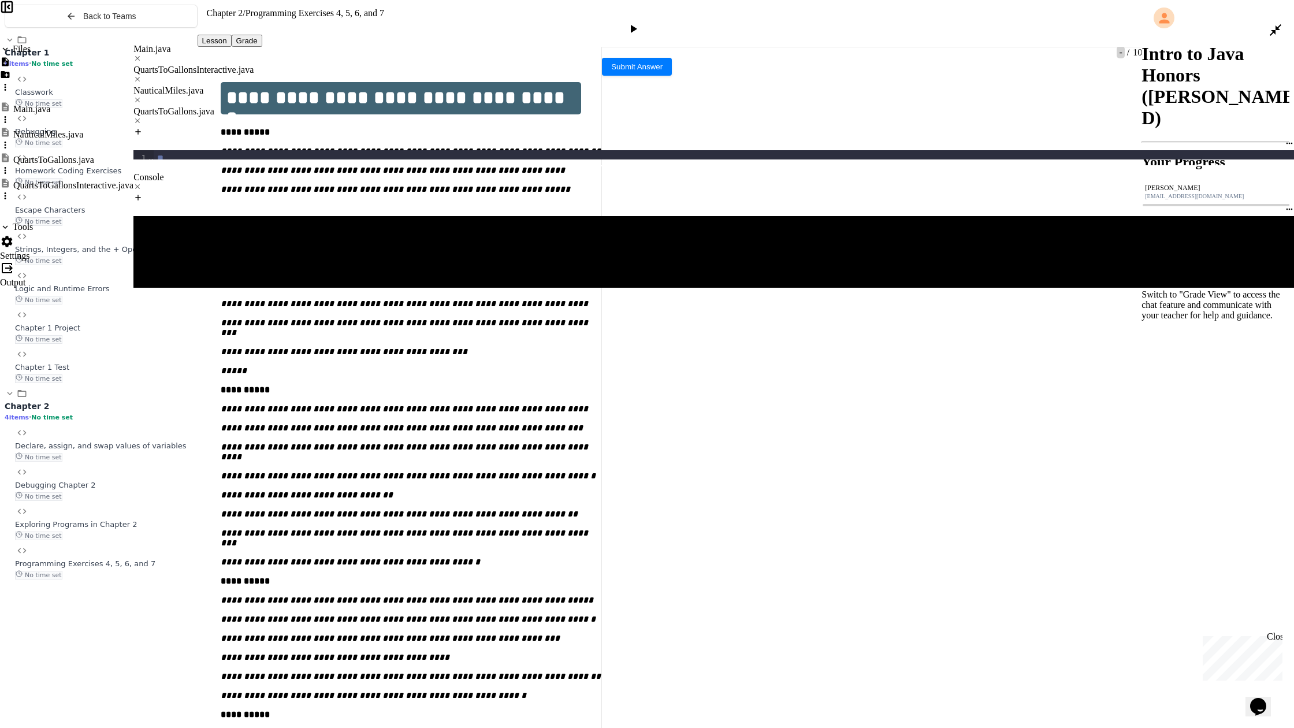
click at [332, 281] on div "**********" at bounding box center [730, 287] width 1152 height 12
click at [288, 328] on div "**********" at bounding box center [730, 334] width 1152 height 12
click at [481, 328] on div "**********" at bounding box center [730, 334] width 1152 height 12
click at [395, 281] on div "**********" at bounding box center [730, 287] width 1152 height 12
click at [664, 24] on div at bounding box center [1280, 30] width 25 height 28
